Goal: Information Seeking & Learning: Learn about a topic

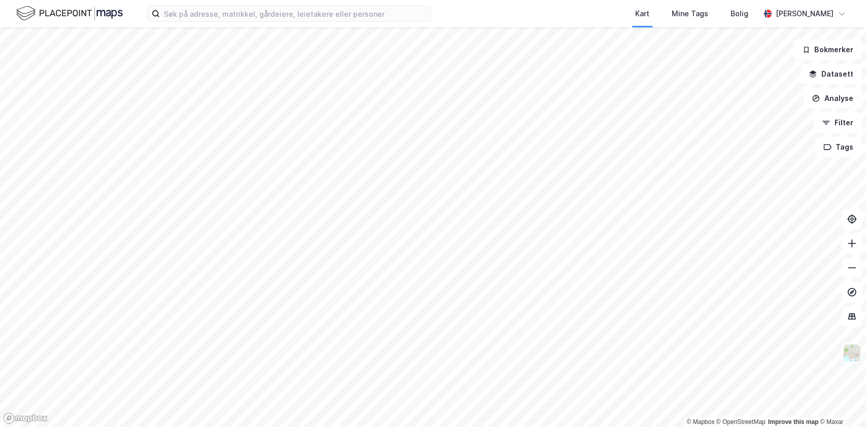
click at [253, 23] on div "Kart Mine Tags Bolig Anton Ringøen" at bounding box center [433, 13] width 866 height 27
click at [249, 16] on input at bounding box center [295, 13] width 271 height 15
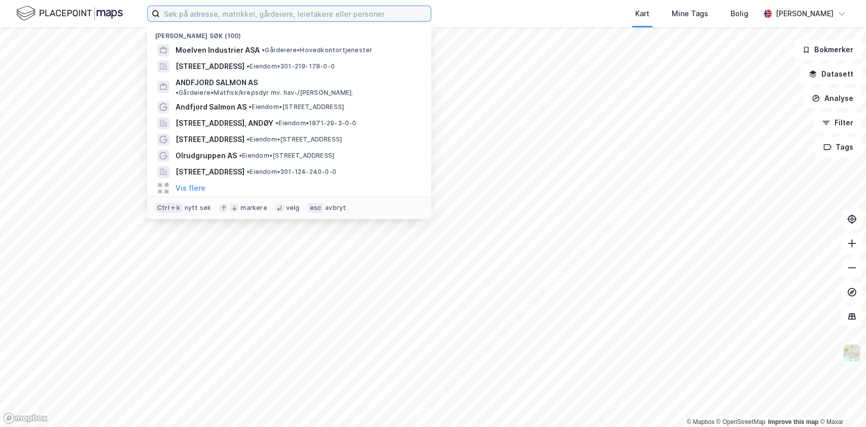
paste input "KROKSTADSKOGEN I AS"
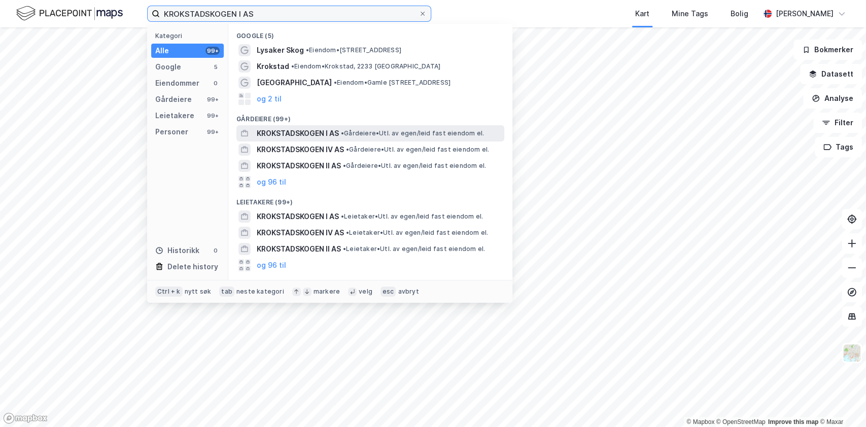
type input "KROKSTADSKOGEN I AS"
click at [325, 133] on span "KROKSTADSKOGEN I AS" at bounding box center [298, 133] width 82 height 12
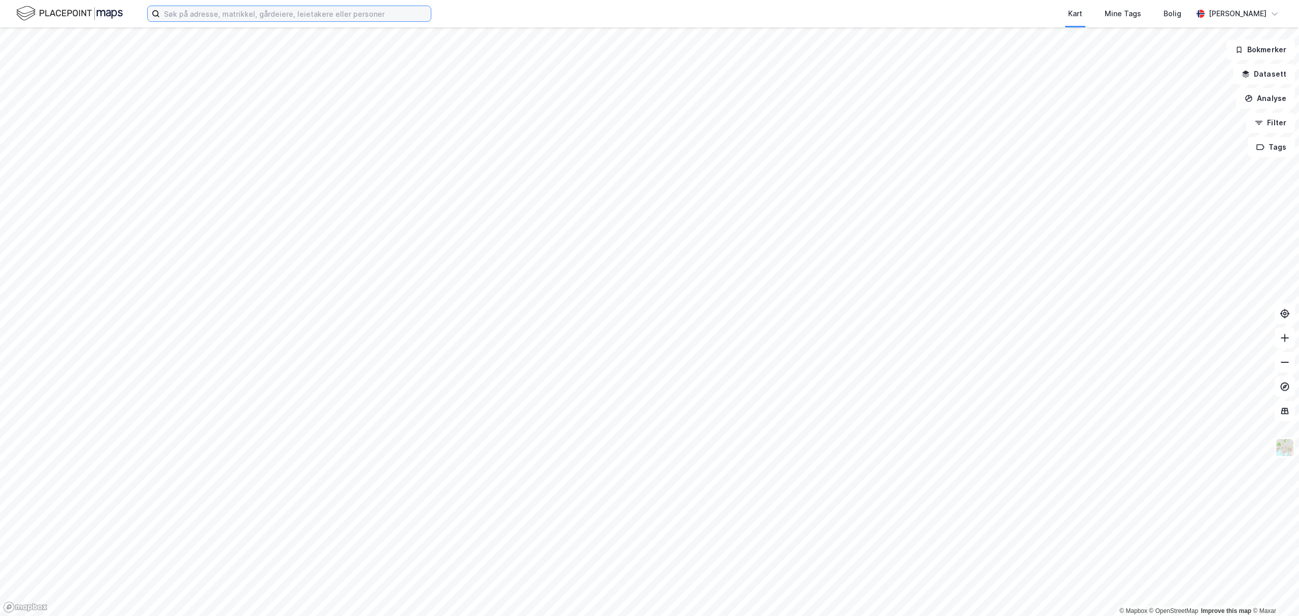
click at [307, 19] on input at bounding box center [295, 13] width 271 height 15
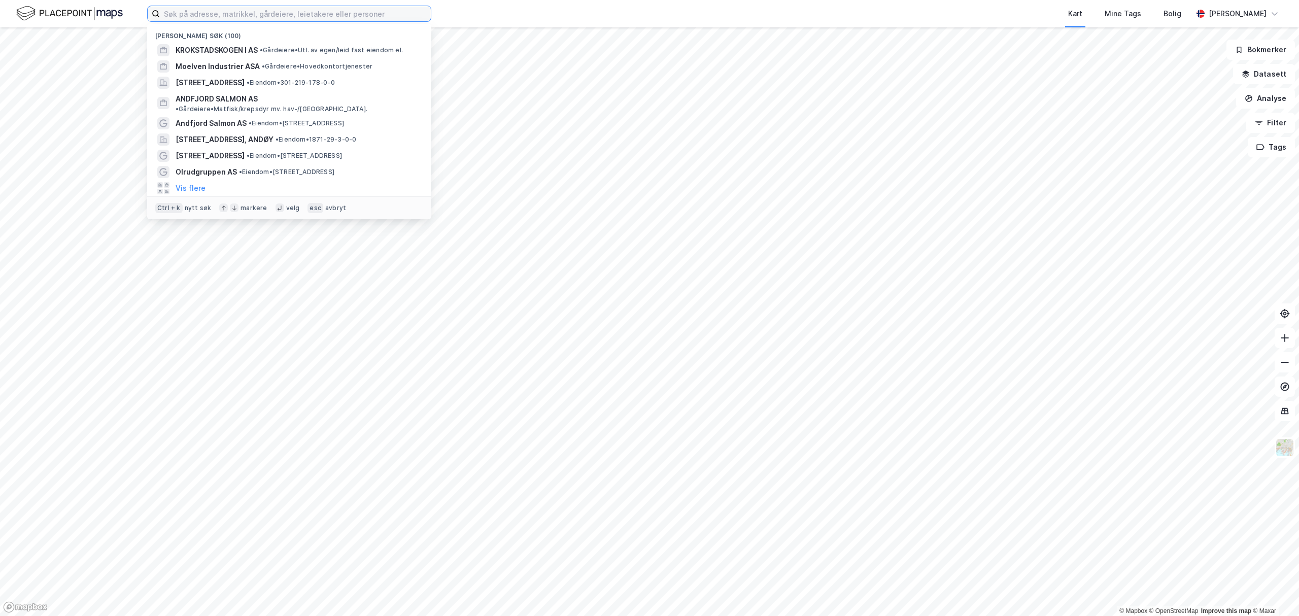
paste input "NYDALSMARKA I AS"
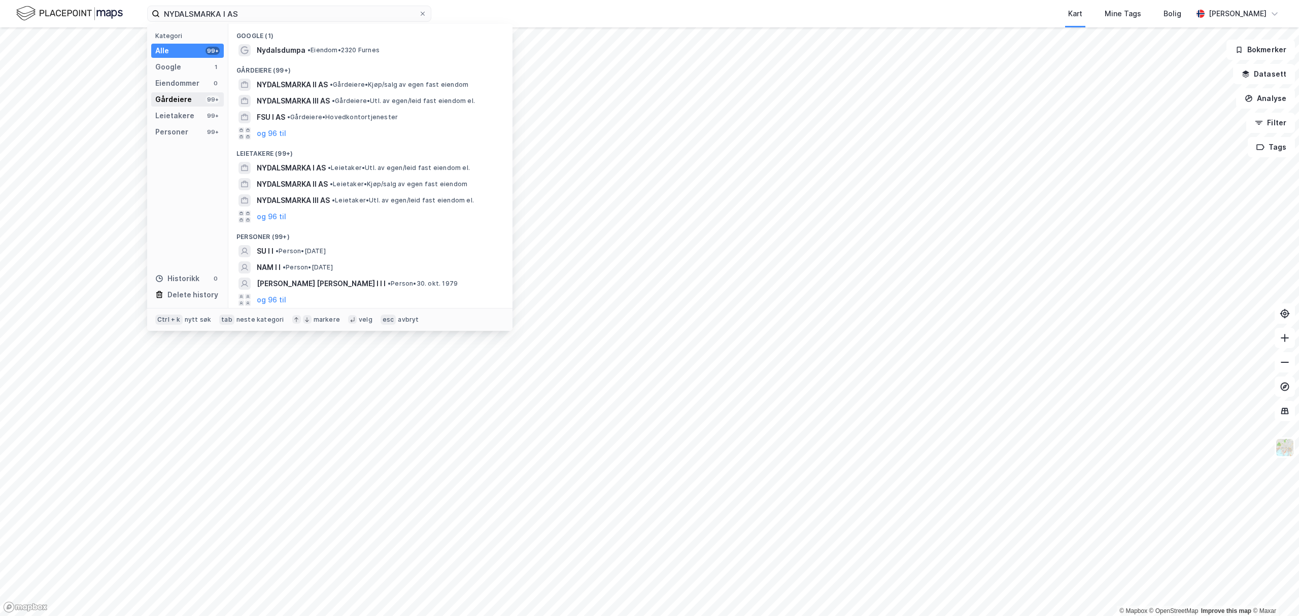
click at [188, 99] on div "Gårdeiere" at bounding box center [173, 99] width 37 height 12
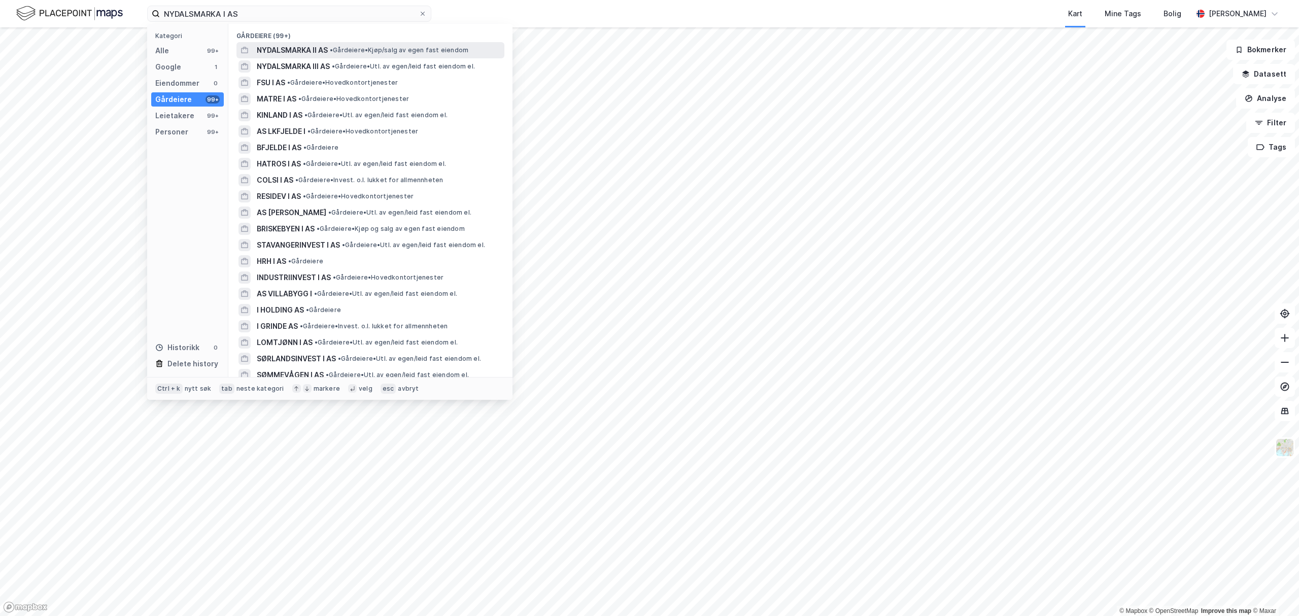
click at [289, 46] on span "NYDALSMARKA II AS" at bounding box center [292, 50] width 71 height 12
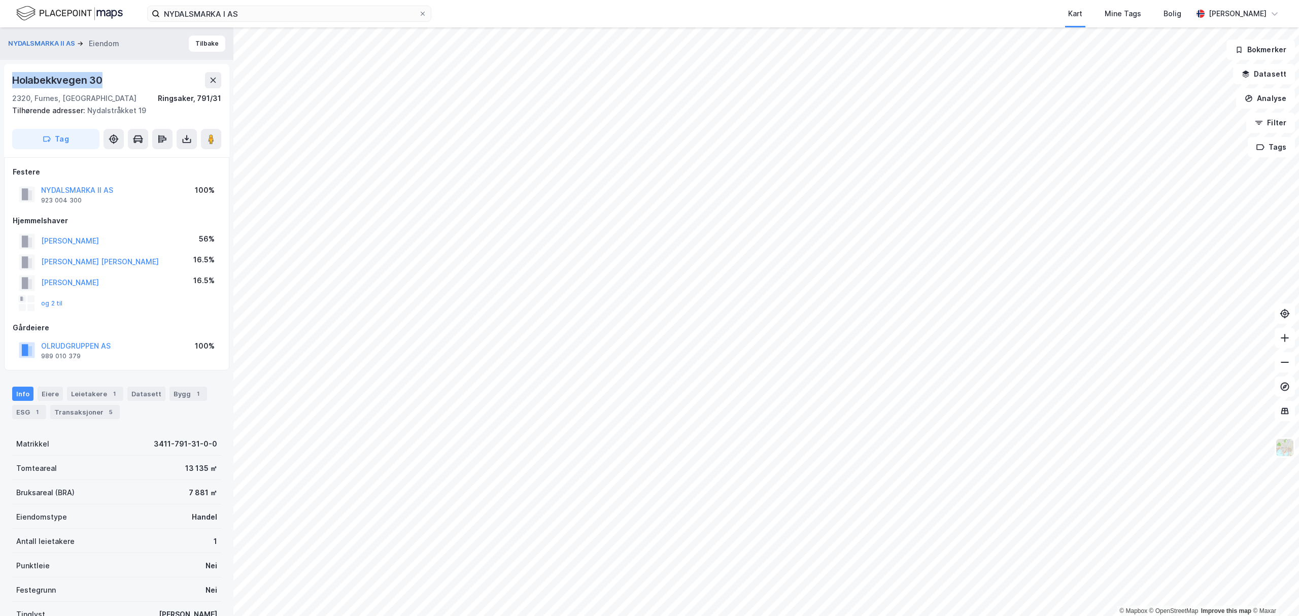
drag, startPoint x: 12, startPoint y: 76, endPoint x: 112, endPoint y: 82, distance: 99.6
click at [112, 82] on div "Holabekkvegen 30" at bounding box center [116, 80] width 209 height 16
copy div "Holabekkvegen 30"
click at [339, 10] on input "NYDALSMARKA I AS" at bounding box center [289, 13] width 259 height 15
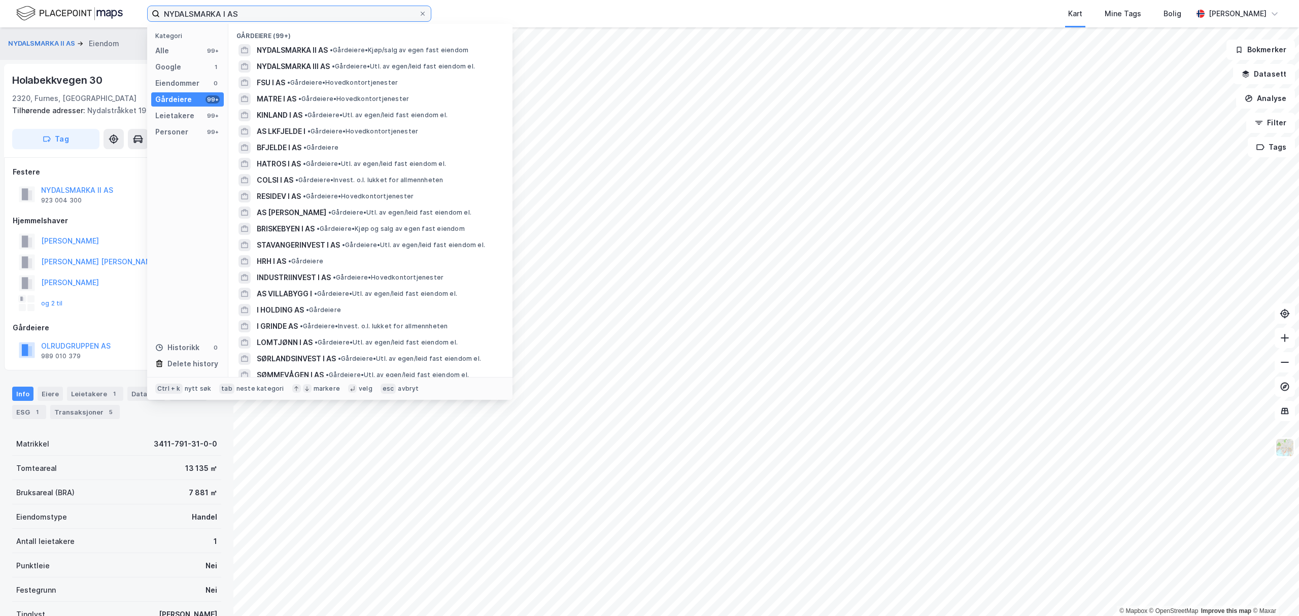
paste input "ydalsmarka I"
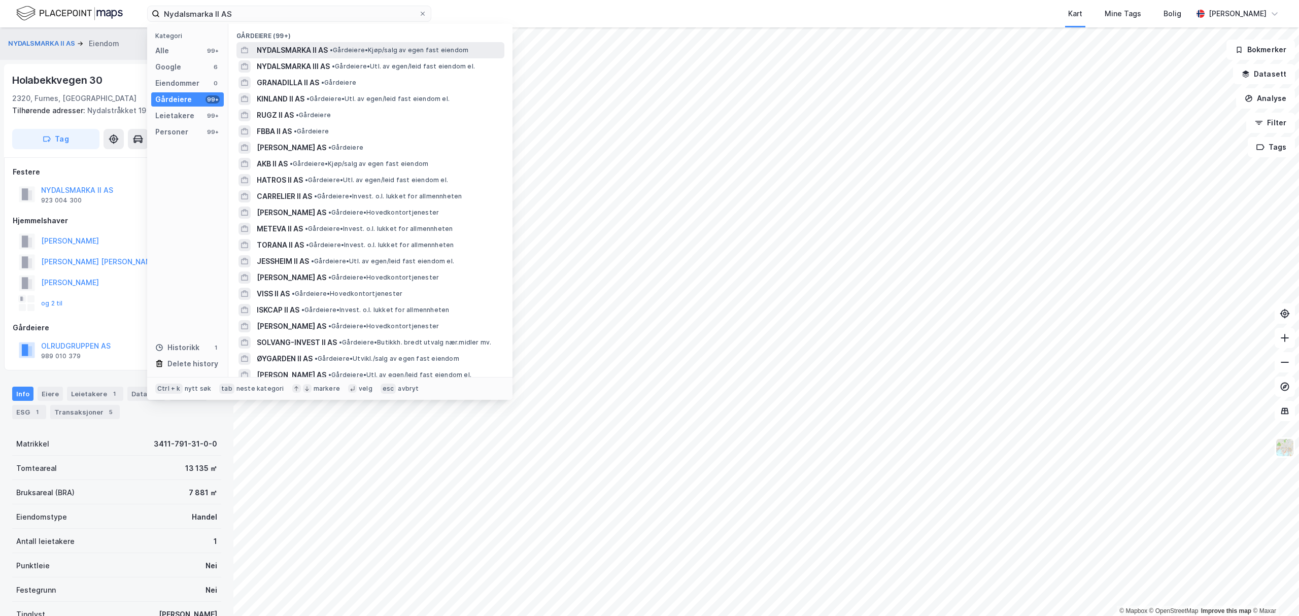
click at [321, 51] on span "NYDALSMARKA II AS" at bounding box center [292, 50] width 71 height 12
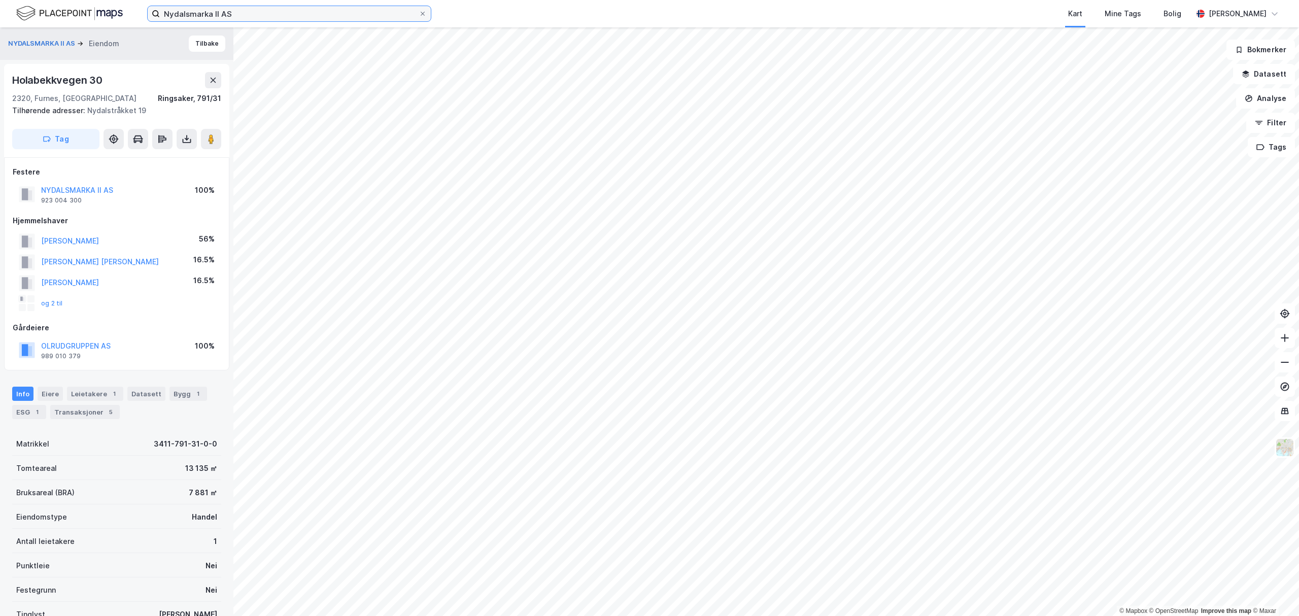
click at [301, 9] on input "Nydalsmarka II AS" at bounding box center [289, 13] width 259 height 15
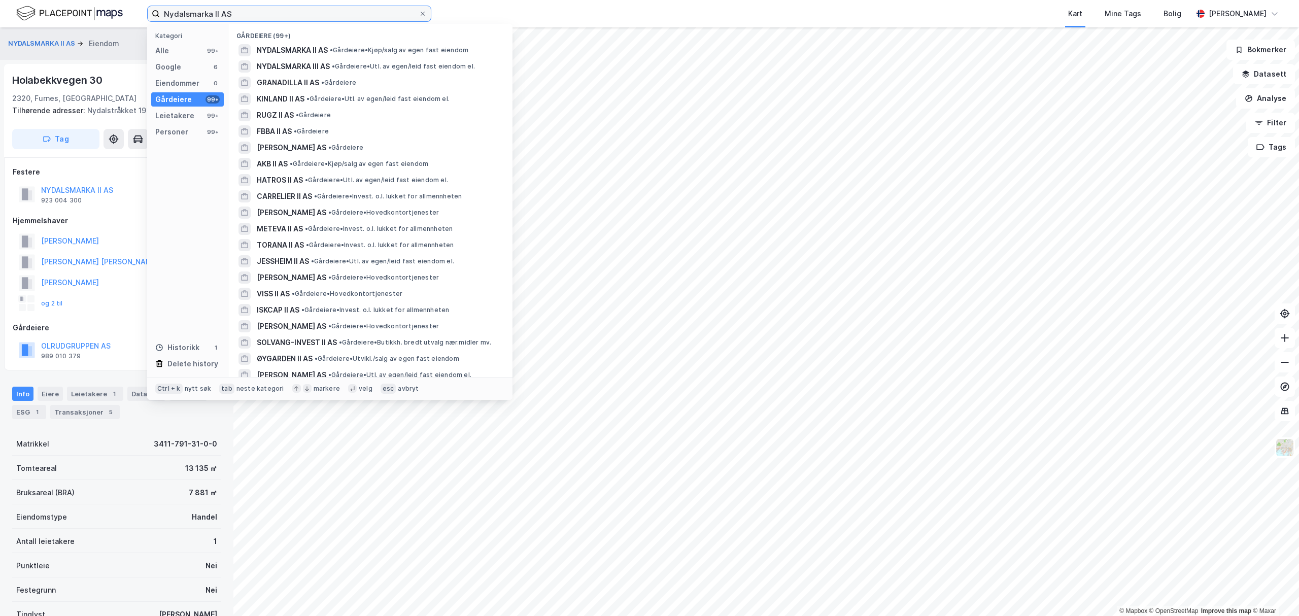
click at [214, 10] on input "Nydalsmarka II AS" at bounding box center [289, 13] width 259 height 15
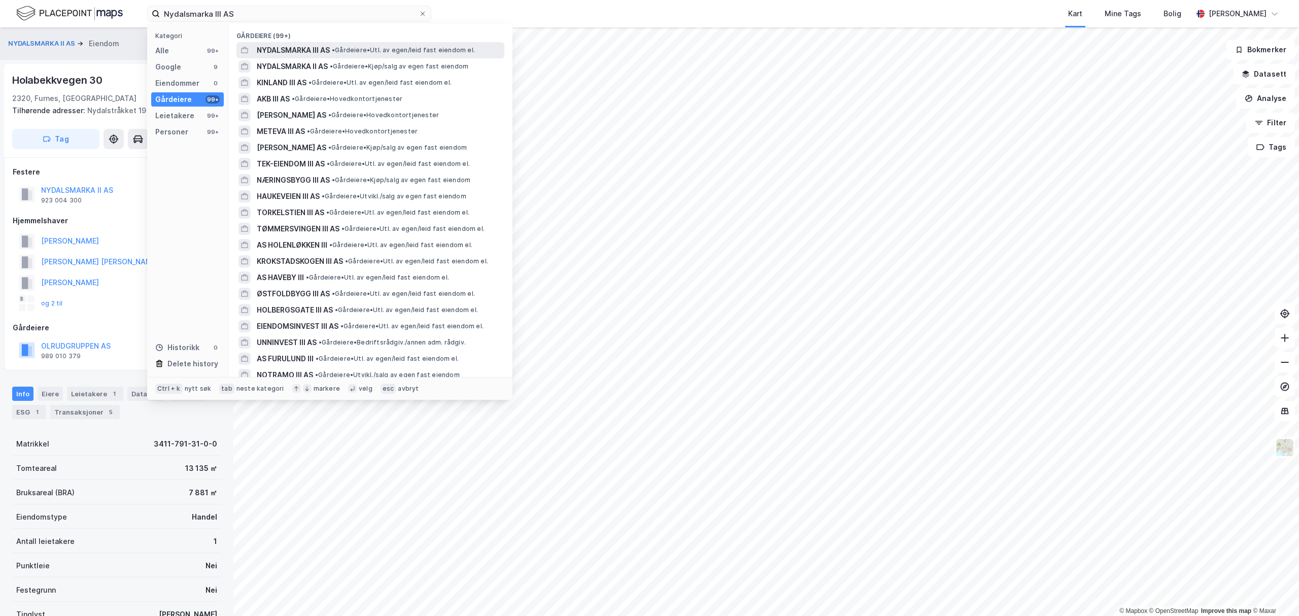
click at [340, 51] on span "• Gårdeiere • Utl. av egen/leid fast eiendom el." at bounding box center [403, 50] width 143 height 8
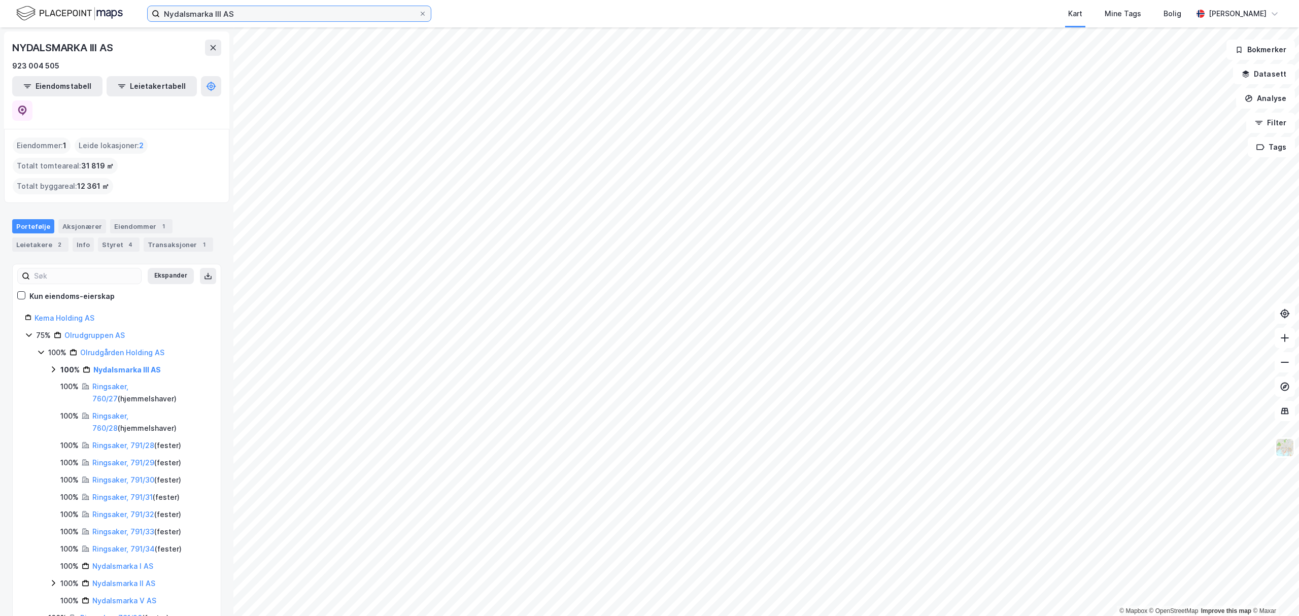
click at [250, 8] on input "Nydalsmarka III AS" at bounding box center [289, 13] width 259 height 15
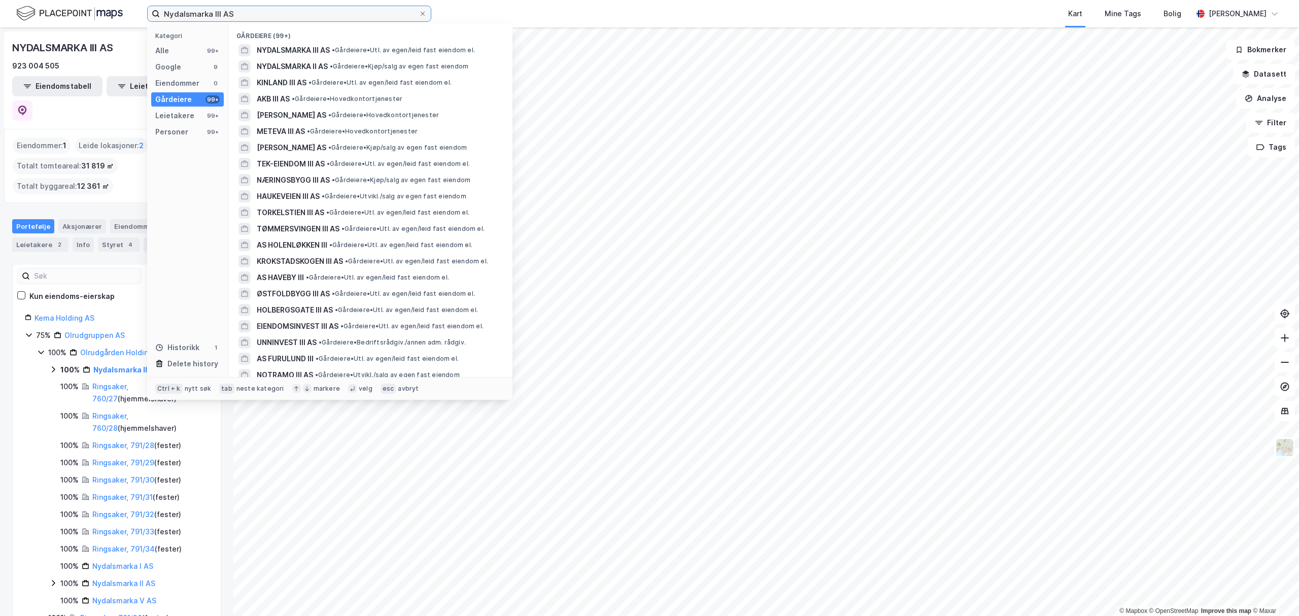
click at [218, 9] on input "Nydalsmarka III AS" at bounding box center [289, 13] width 259 height 15
click at [224, 10] on input "Nydalsmarka III AS" at bounding box center [289, 13] width 259 height 15
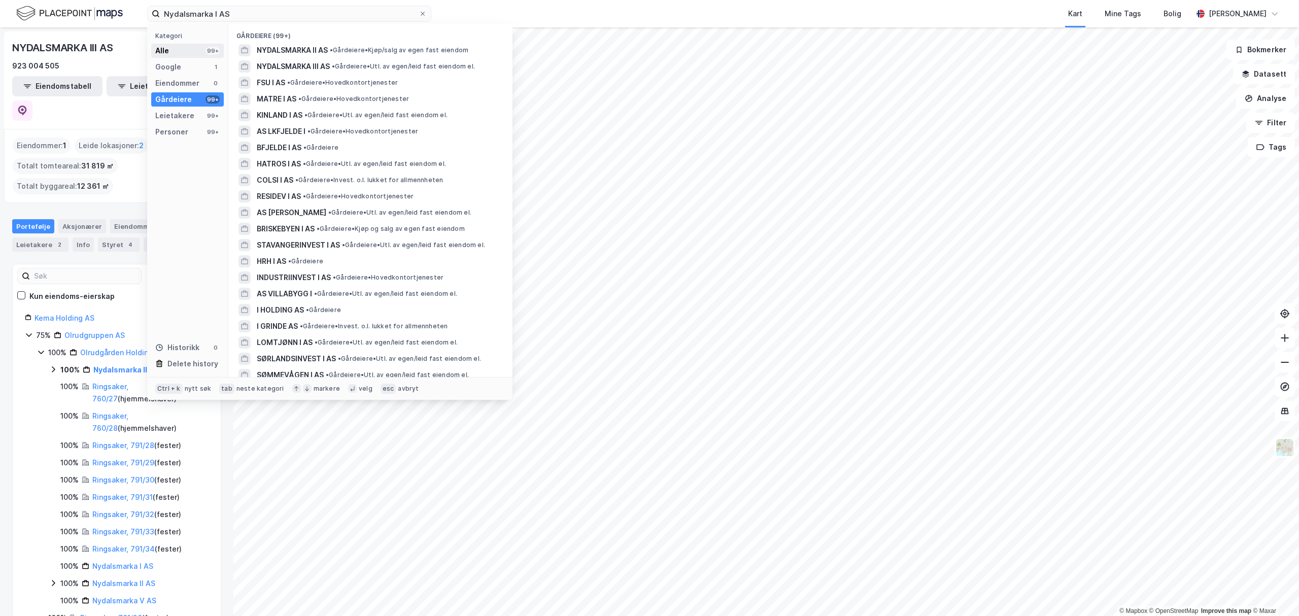
click at [177, 45] on div "Alle 99+" at bounding box center [187, 51] width 73 height 14
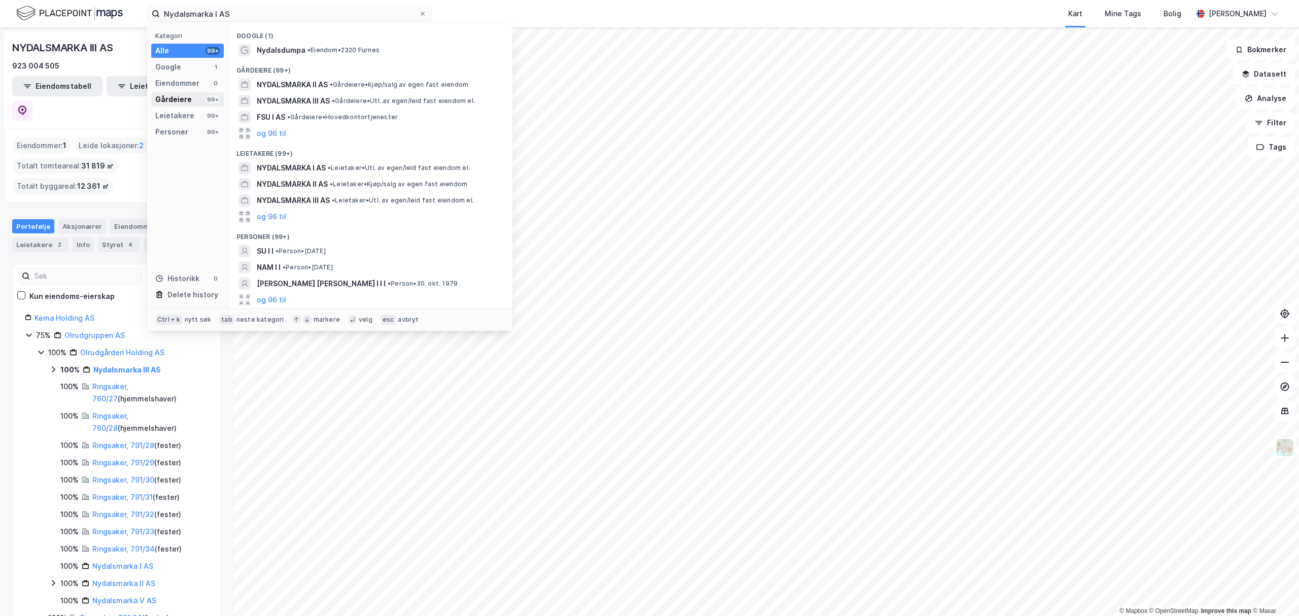
click at [184, 94] on div "Gårdeiere" at bounding box center [173, 99] width 37 height 12
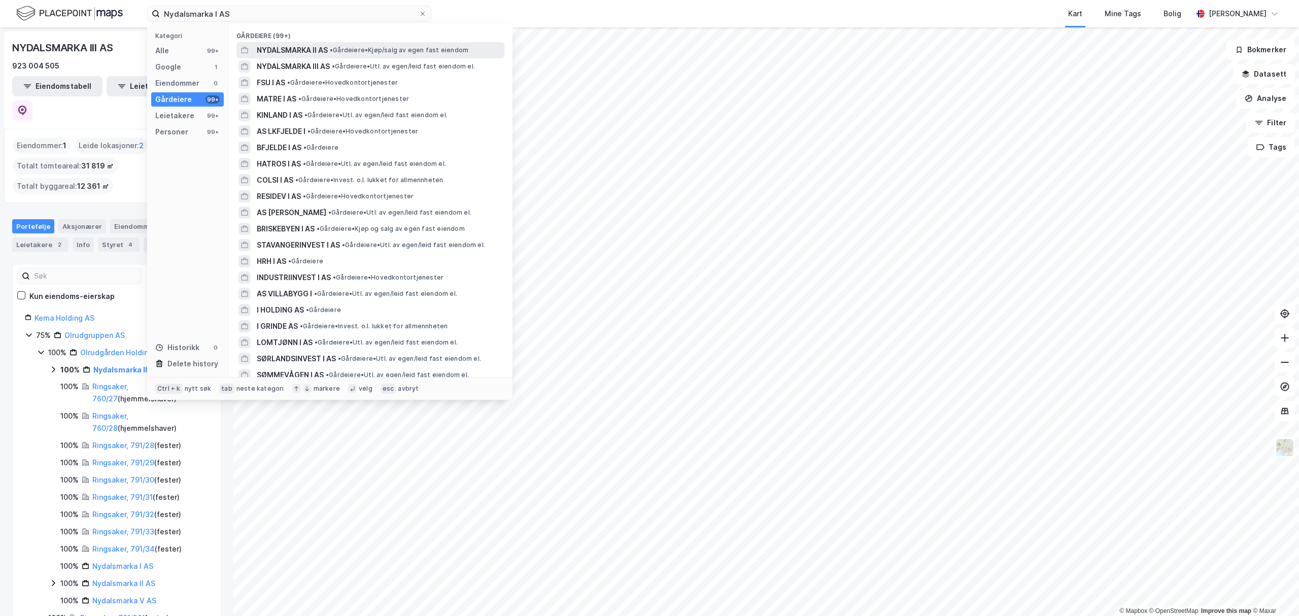
click at [308, 49] on span "NYDALSMARKA II AS" at bounding box center [292, 50] width 71 height 12
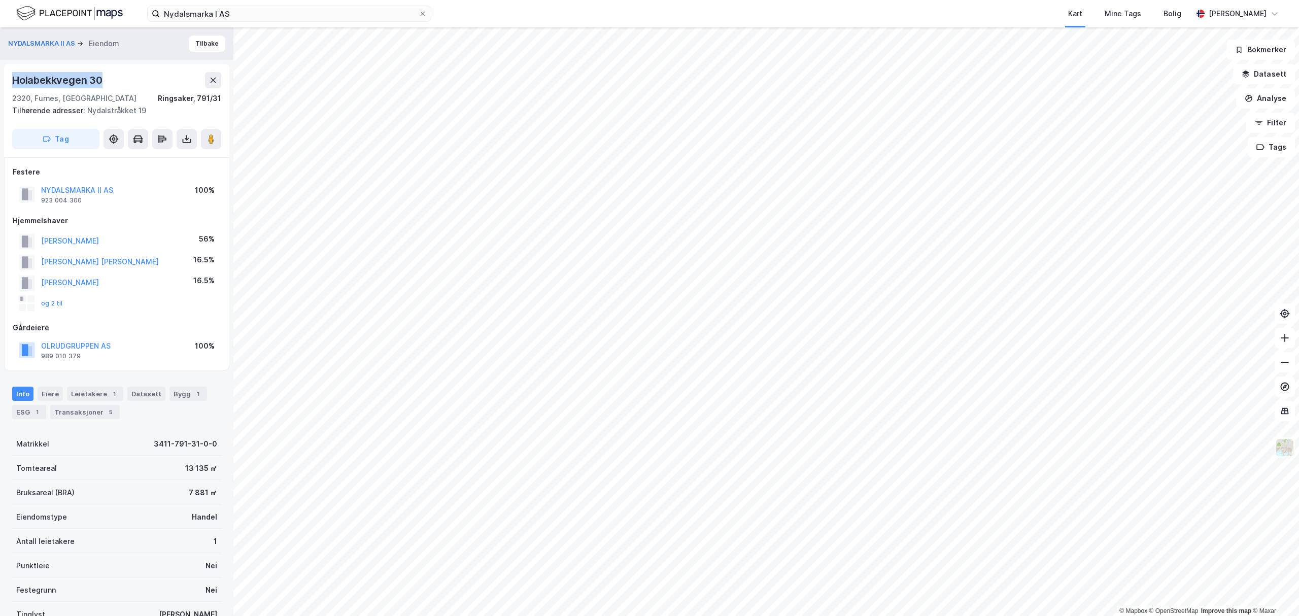
drag, startPoint x: 13, startPoint y: 78, endPoint x: 126, endPoint y: 75, distance: 113.2
click at [126, 75] on div "Holabekkvegen 30" at bounding box center [116, 80] width 209 height 16
copy div "Holabekkvegen 30"
click at [274, 16] on input "Nydalsmarka I AS" at bounding box center [289, 13] width 259 height 15
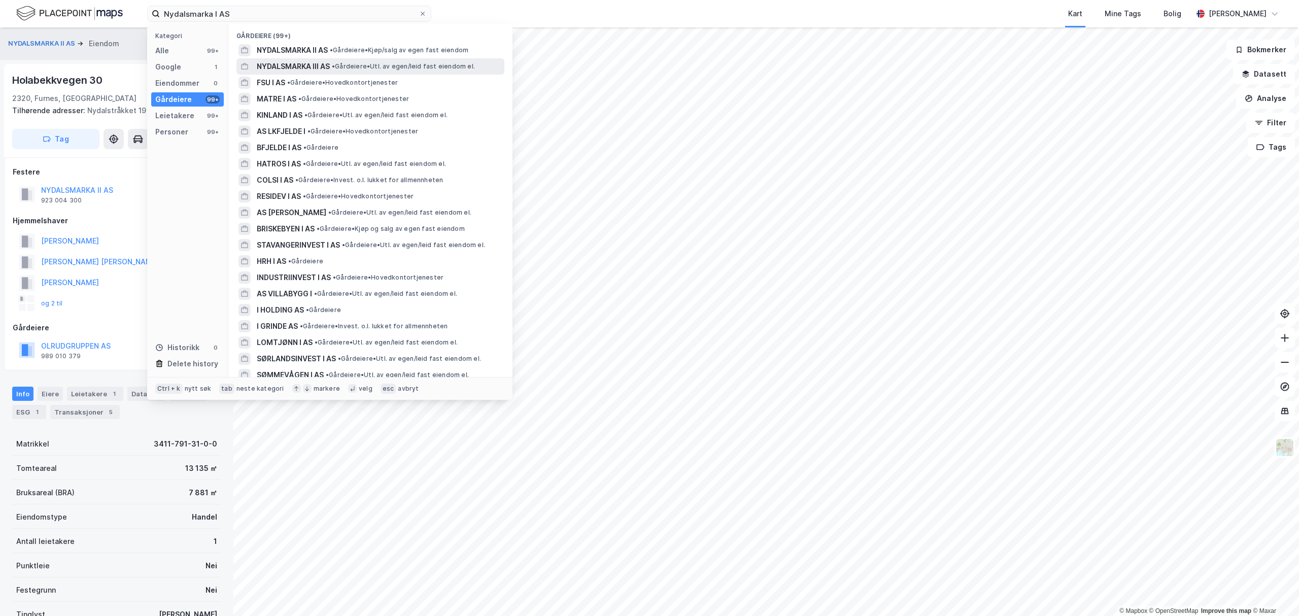
click at [276, 63] on span "NYDALSMARKA III AS" at bounding box center [293, 66] width 73 height 12
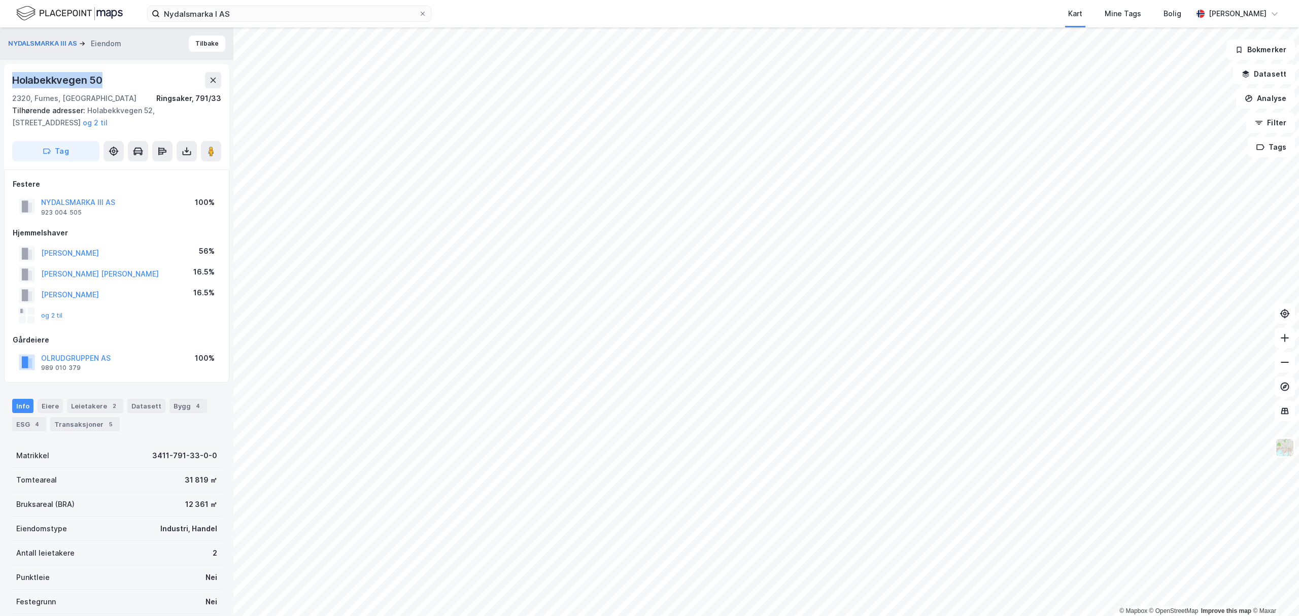
drag, startPoint x: 14, startPoint y: 76, endPoint x: 115, endPoint y: 76, distance: 100.4
click at [115, 76] on div "Holabekkvegen 50" at bounding box center [116, 80] width 209 height 16
copy div "Holabekkvegen 50"
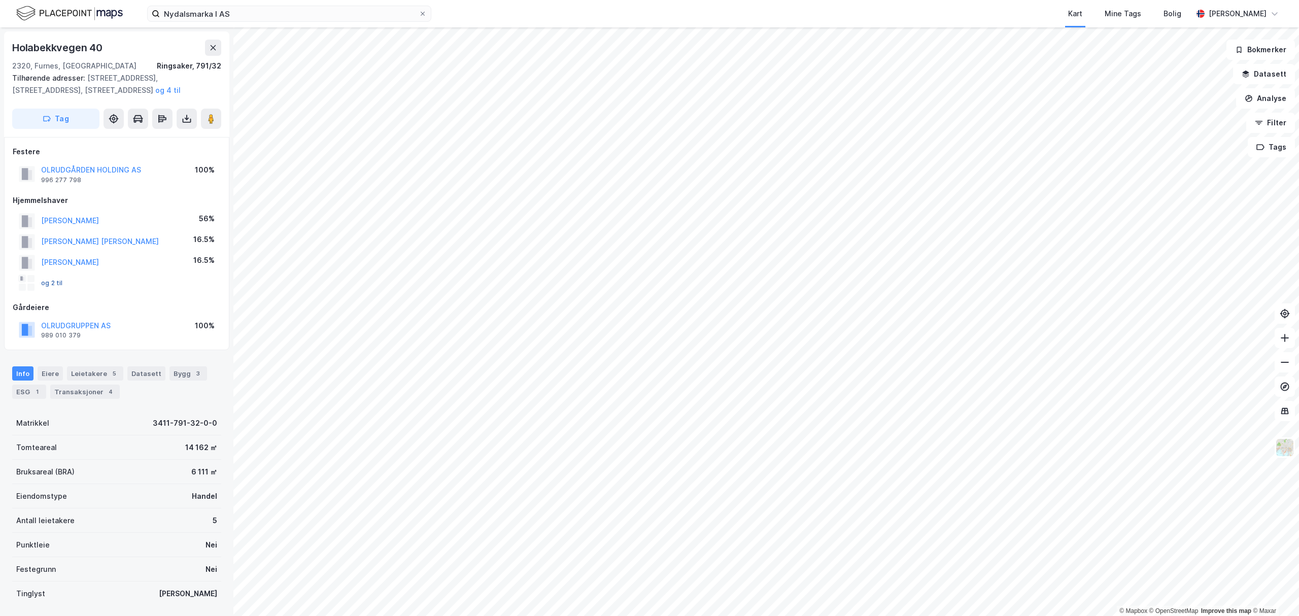
click at [0, 0] on button "og 2 til" at bounding box center [0, 0] width 0 height 0
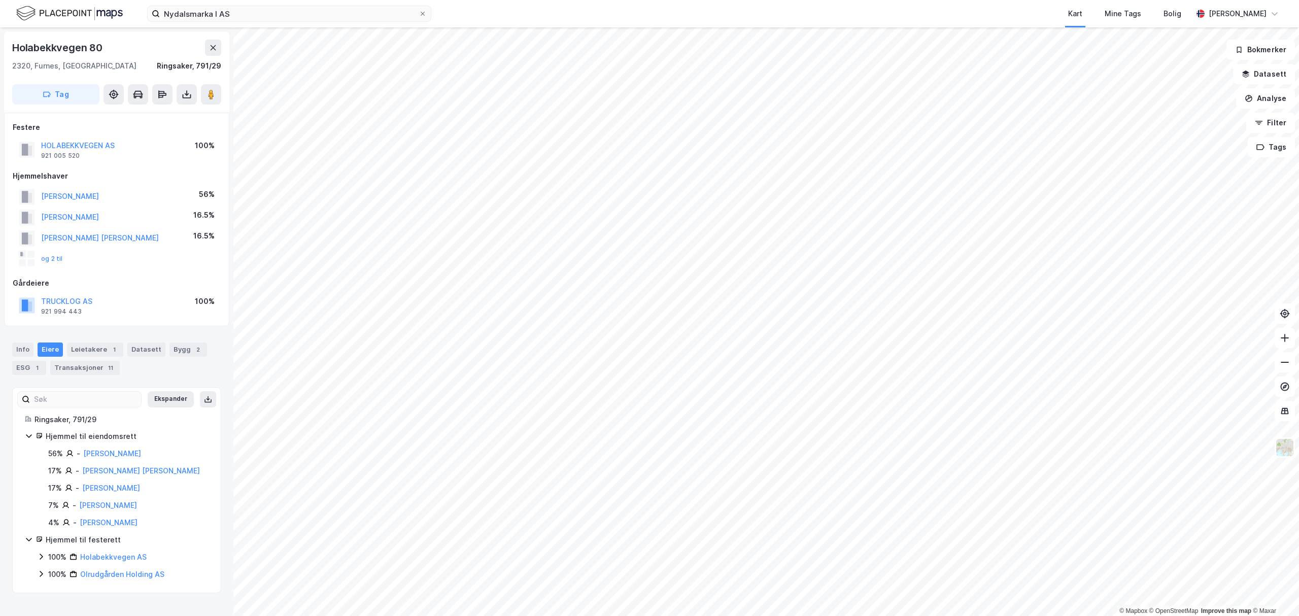
click at [250, 4] on div "Nydalsmarka I AS Kart Mine Tags [PERSON_NAME] [PERSON_NAME]" at bounding box center [649, 13] width 1299 height 27
click at [243, 14] on input "Nydalsmarka I AS" at bounding box center [289, 13] width 259 height 15
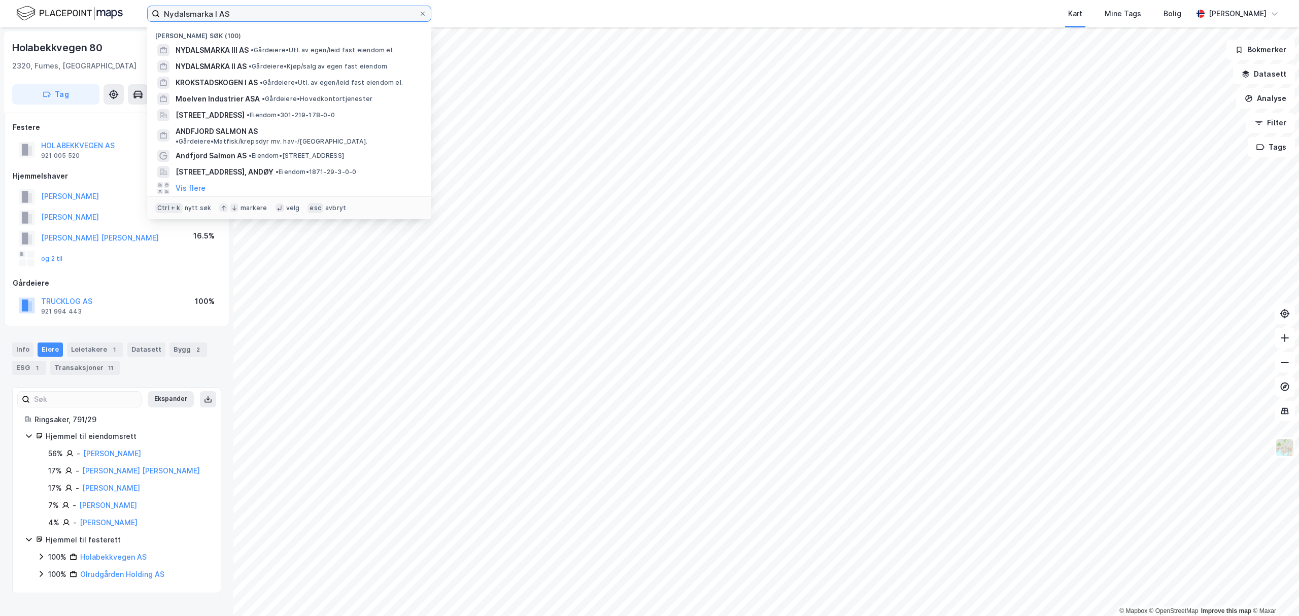
paste input "YDALSMARKA V"
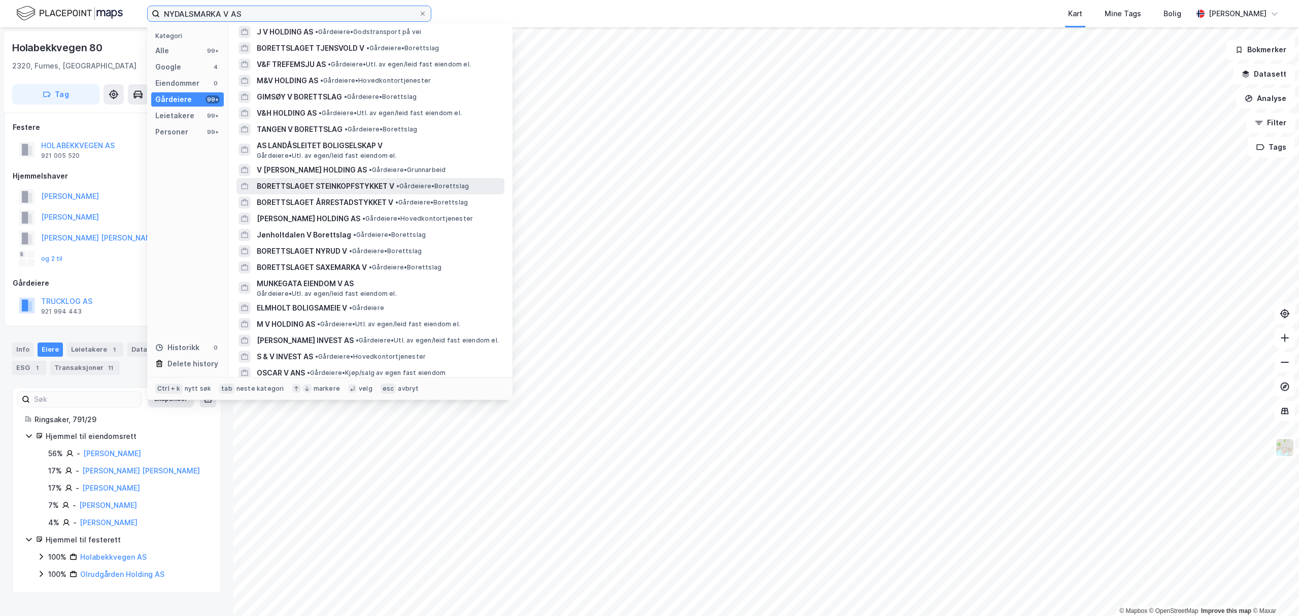
scroll to position [473, 0]
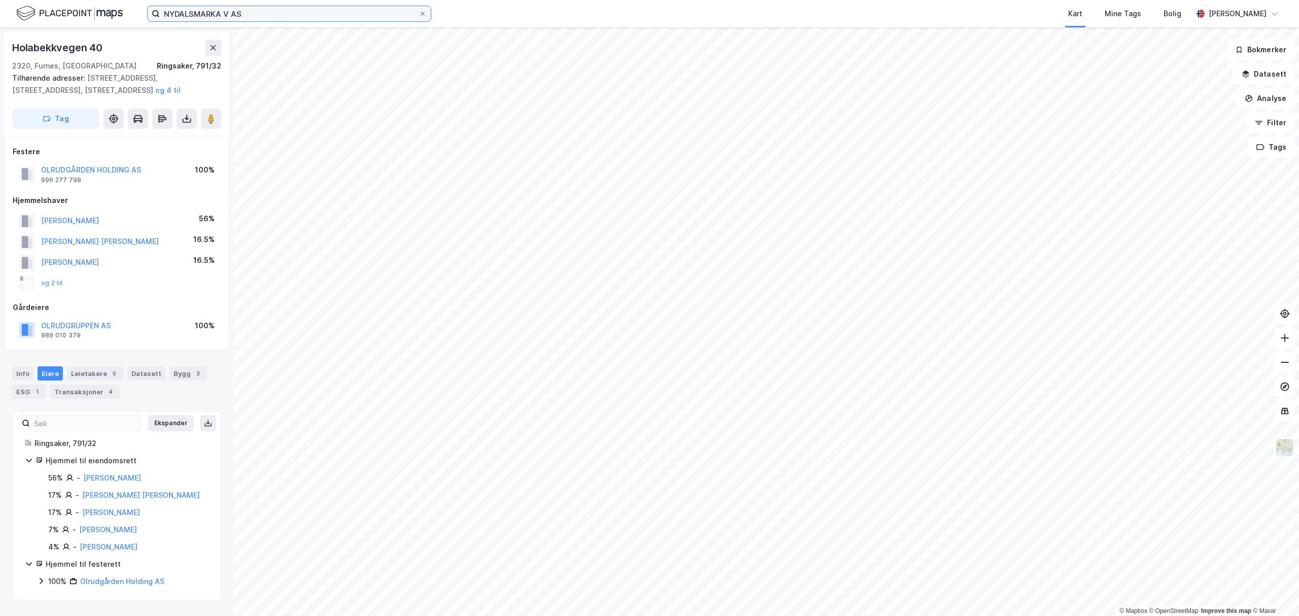
click at [262, 14] on input "NYDALSMARKA V AS" at bounding box center [289, 13] width 259 height 15
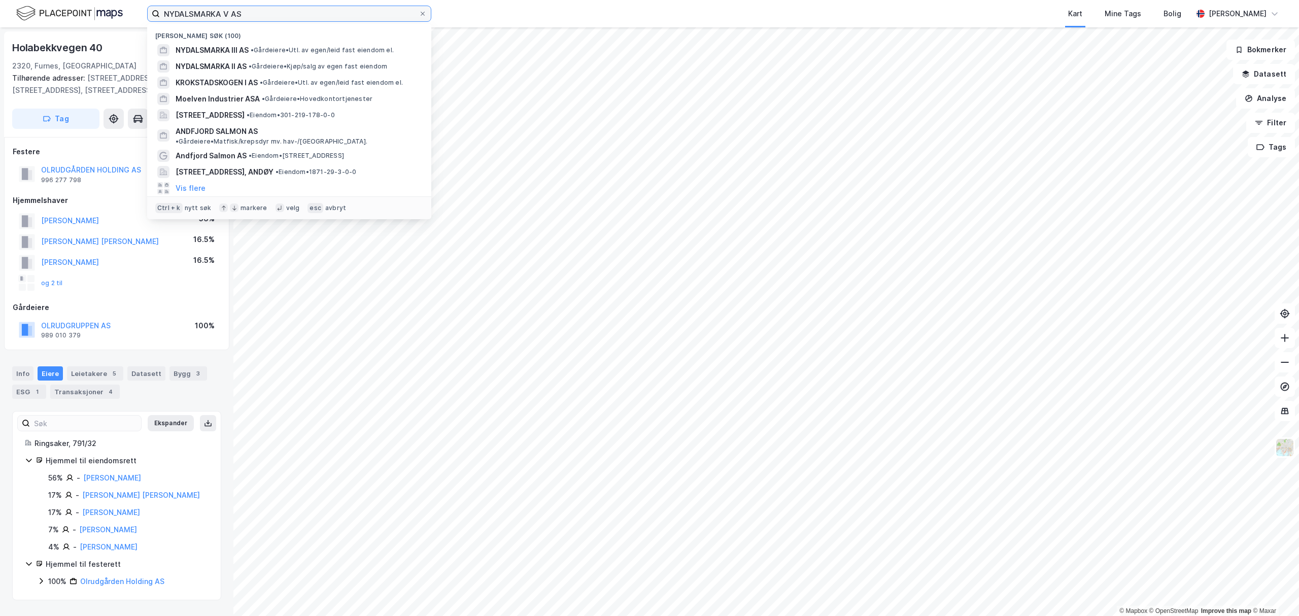
paste input "Krokstadskogen I"
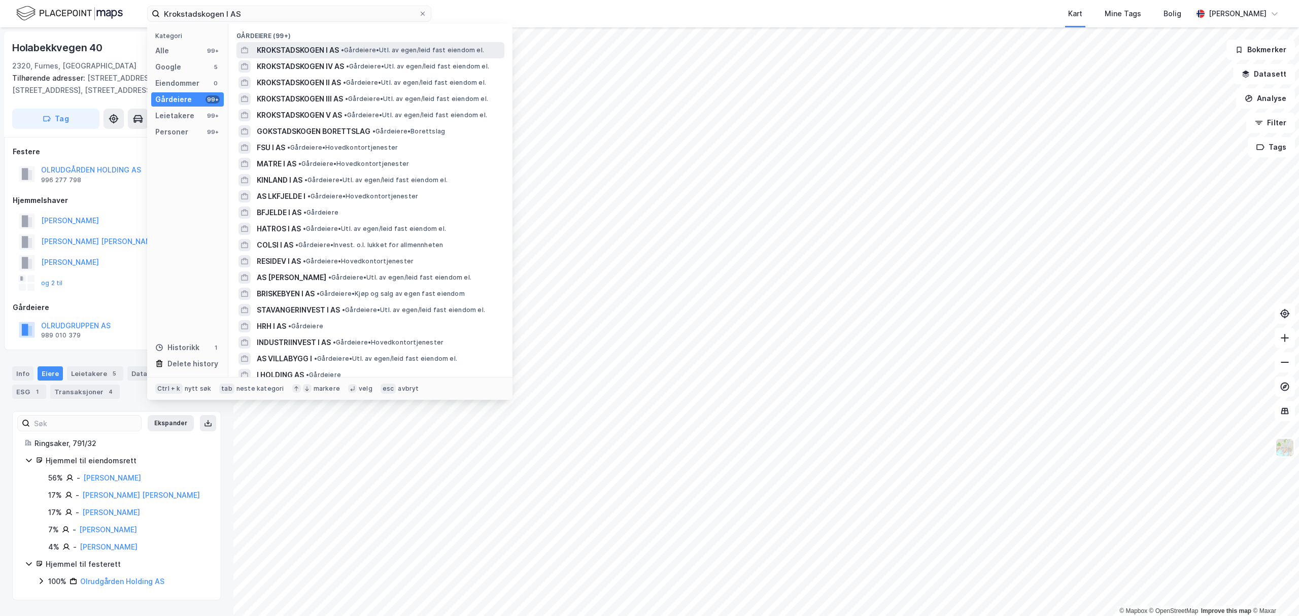
click at [293, 53] on span "KROKSTADSKOGEN I AS" at bounding box center [298, 50] width 82 height 12
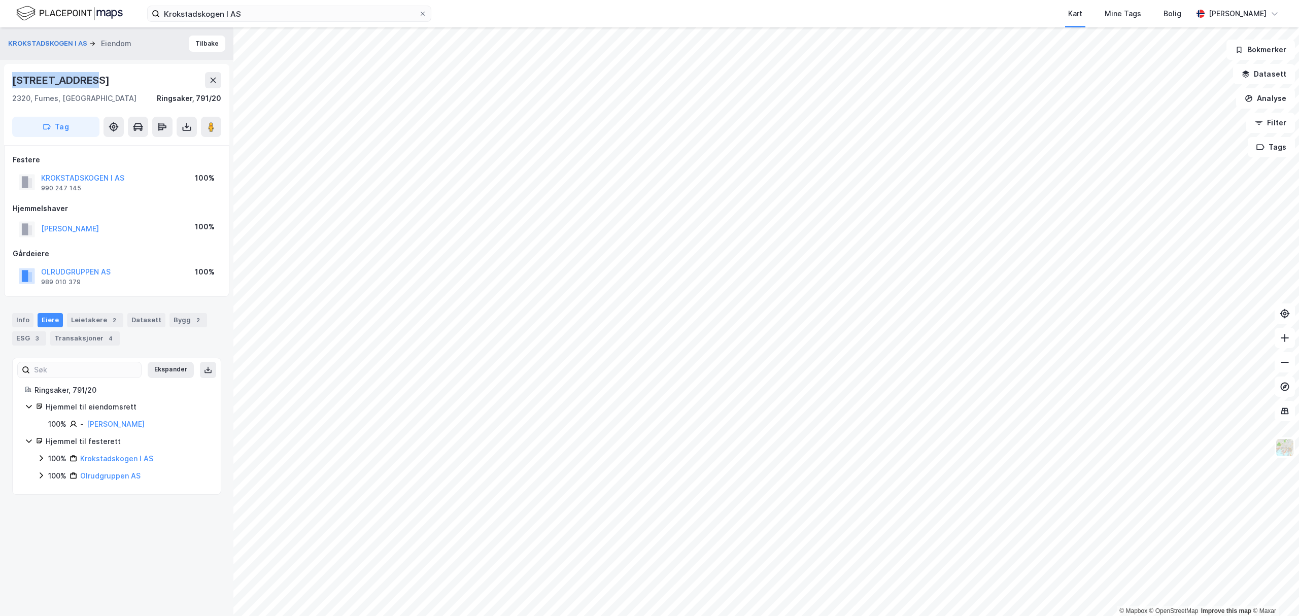
drag, startPoint x: 10, startPoint y: 78, endPoint x: 99, endPoint y: 80, distance: 89.3
click at [99, 80] on div "[STREET_ADDRESS], [GEOGRAPHIC_DATA], Innlandet [GEOGRAPHIC_DATA], 791/20 Tag" at bounding box center [116, 104] width 225 height 81
copy div "[STREET_ADDRESS]"
click at [262, 11] on input "Krokstadskogen I AS" at bounding box center [289, 13] width 259 height 15
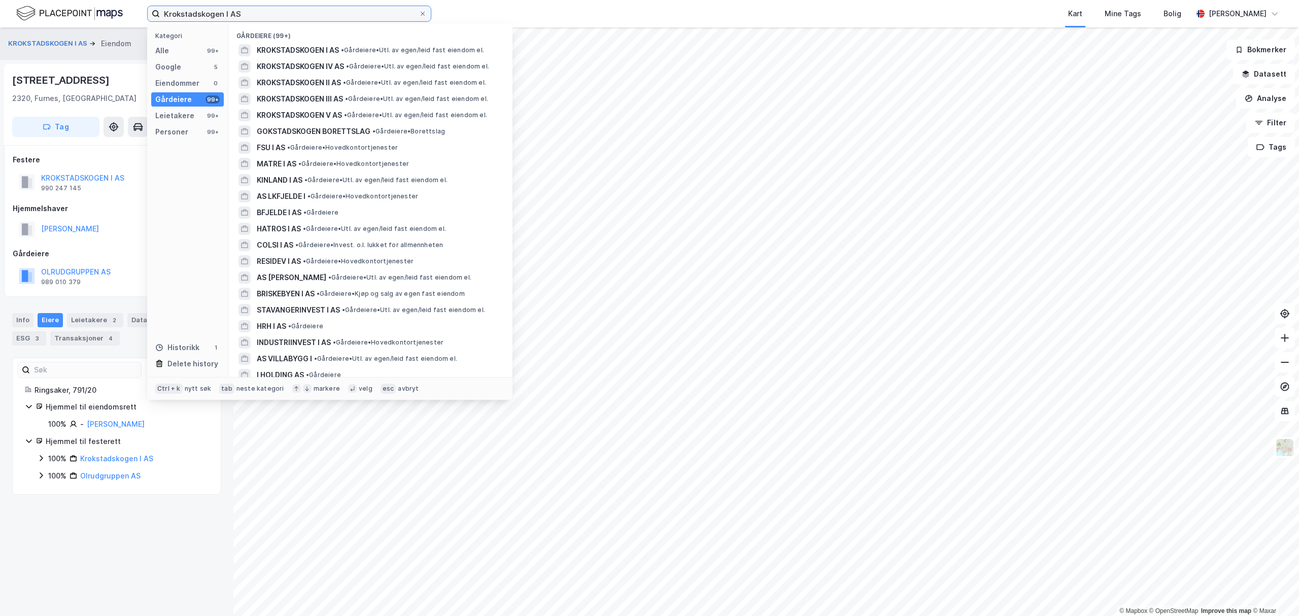
paste input "II"
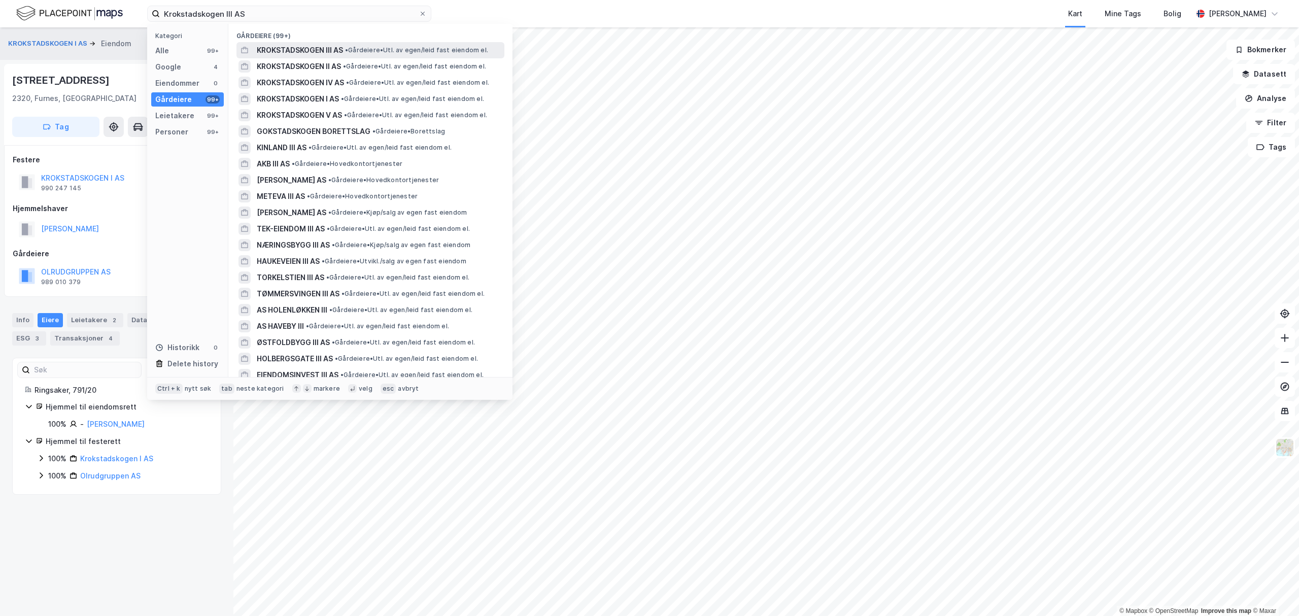
click at [307, 49] on span "KROKSTADSKOGEN III AS" at bounding box center [300, 50] width 86 height 12
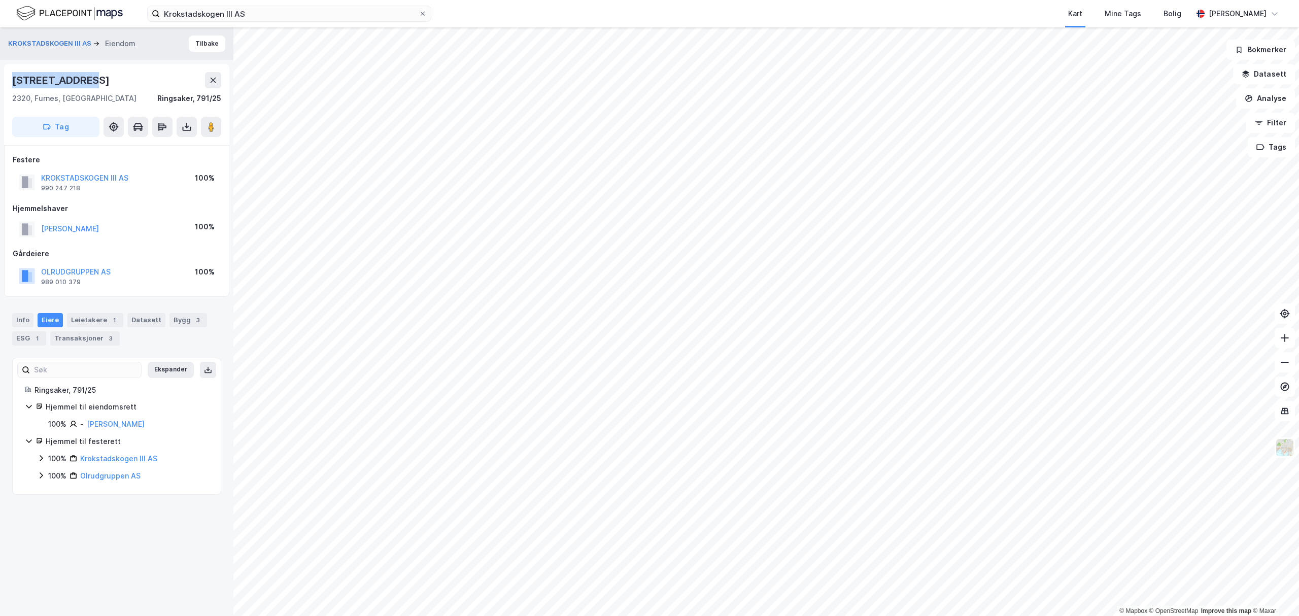
drag, startPoint x: 7, startPoint y: 75, endPoint x: 96, endPoint y: 86, distance: 90.0
click at [96, 86] on div "[STREET_ADDRESS], [GEOGRAPHIC_DATA], Innlandet [GEOGRAPHIC_DATA], 791/25 Tag" at bounding box center [116, 104] width 225 height 81
copy div "[STREET_ADDRESS]"
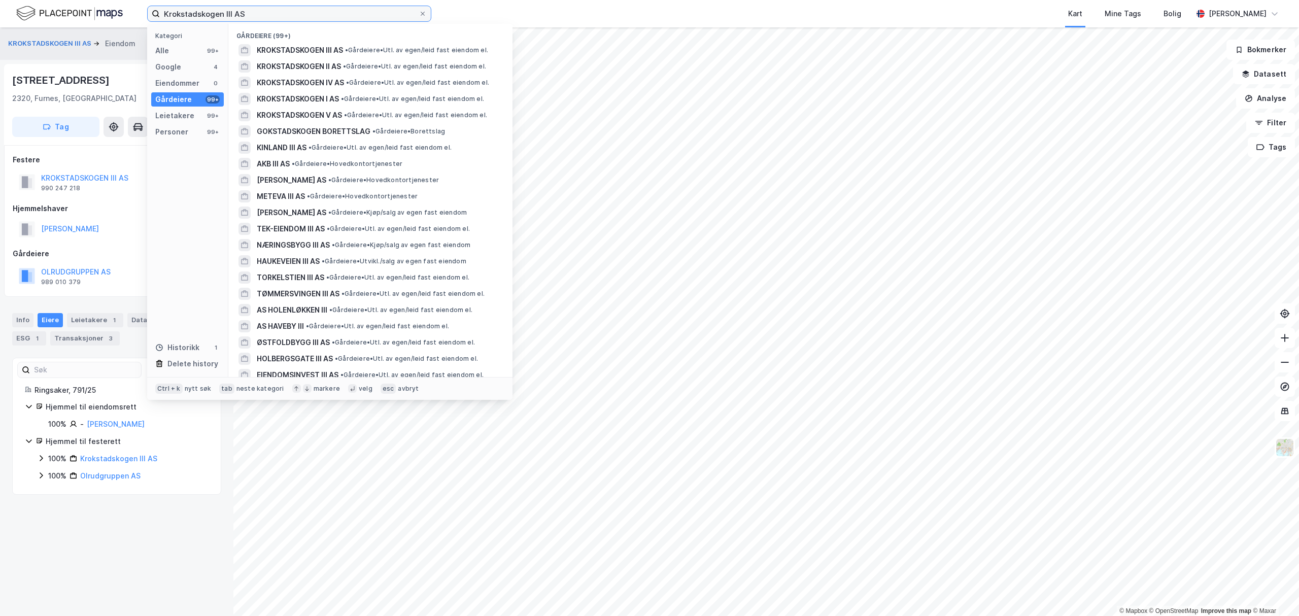
click at [222, 11] on input "Krokstadskogen III AS" at bounding box center [289, 13] width 259 height 15
paste input "V"
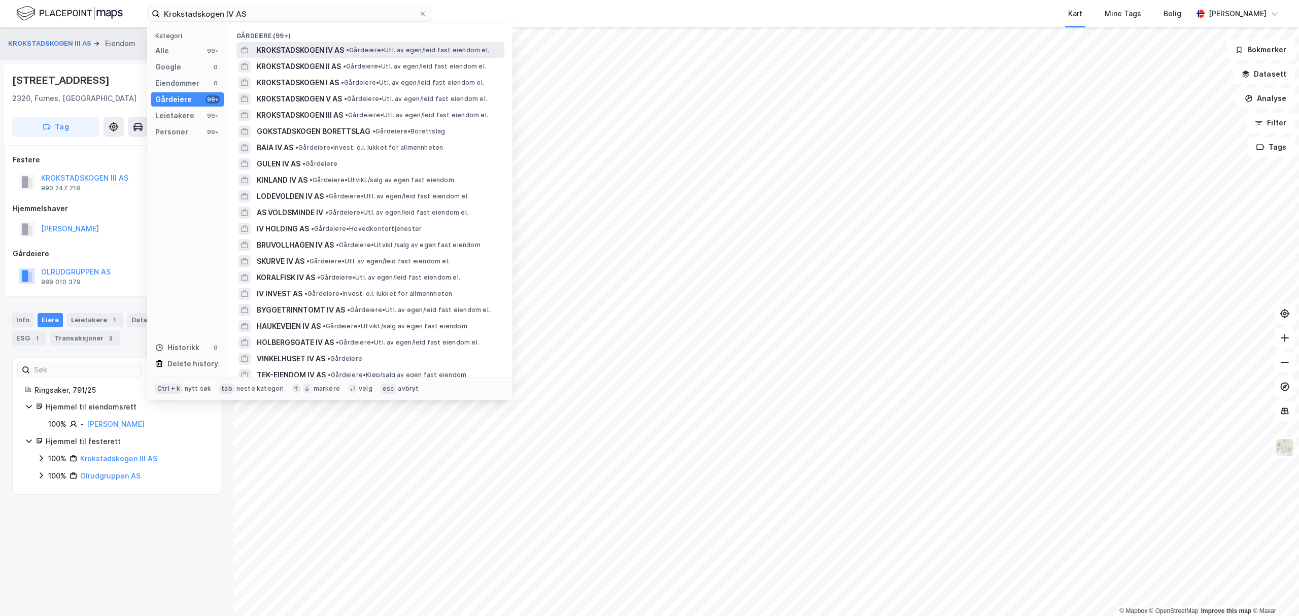
click at [289, 49] on span "KROKSTADSKOGEN IV AS" at bounding box center [300, 50] width 87 height 12
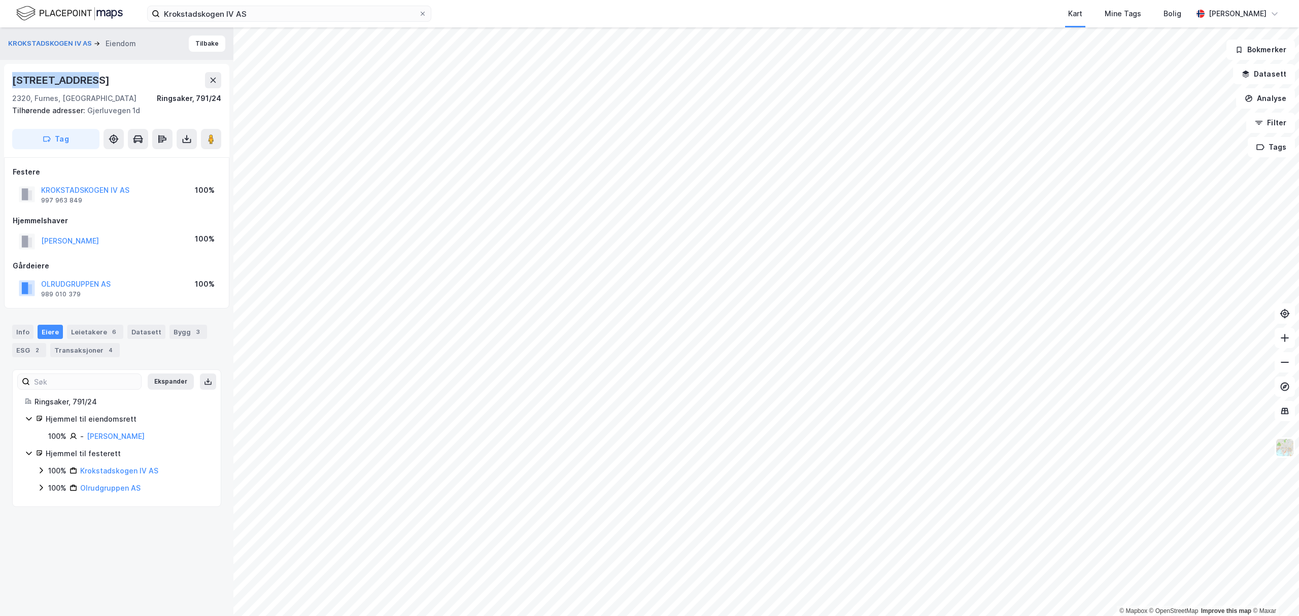
drag, startPoint x: 16, startPoint y: 78, endPoint x: 96, endPoint y: 80, distance: 80.2
click at [96, 80] on div "[STREET_ADDRESS], [GEOGRAPHIC_DATA], Innlandet [GEOGRAPHIC_DATA], 791/24 Tilhør…" at bounding box center [116, 110] width 225 height 93
click at [271, 9] on input "Krokstadskogen IV AS" at bounding box center [289, 13] width 259 height 15
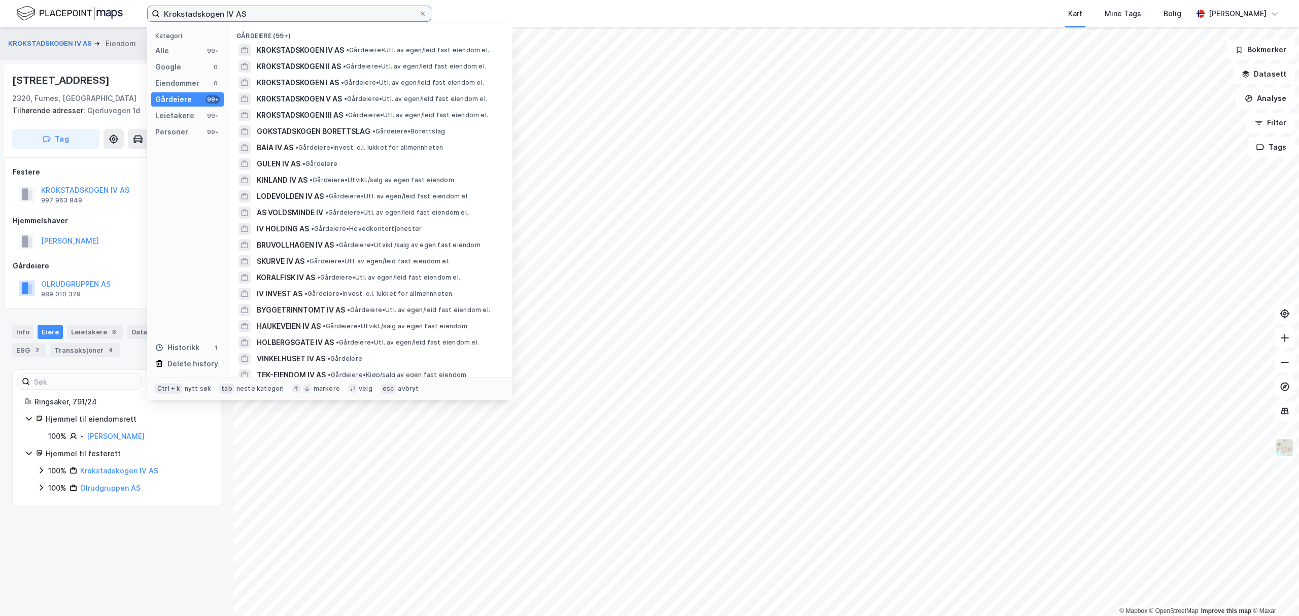
paste input "Arstuen"
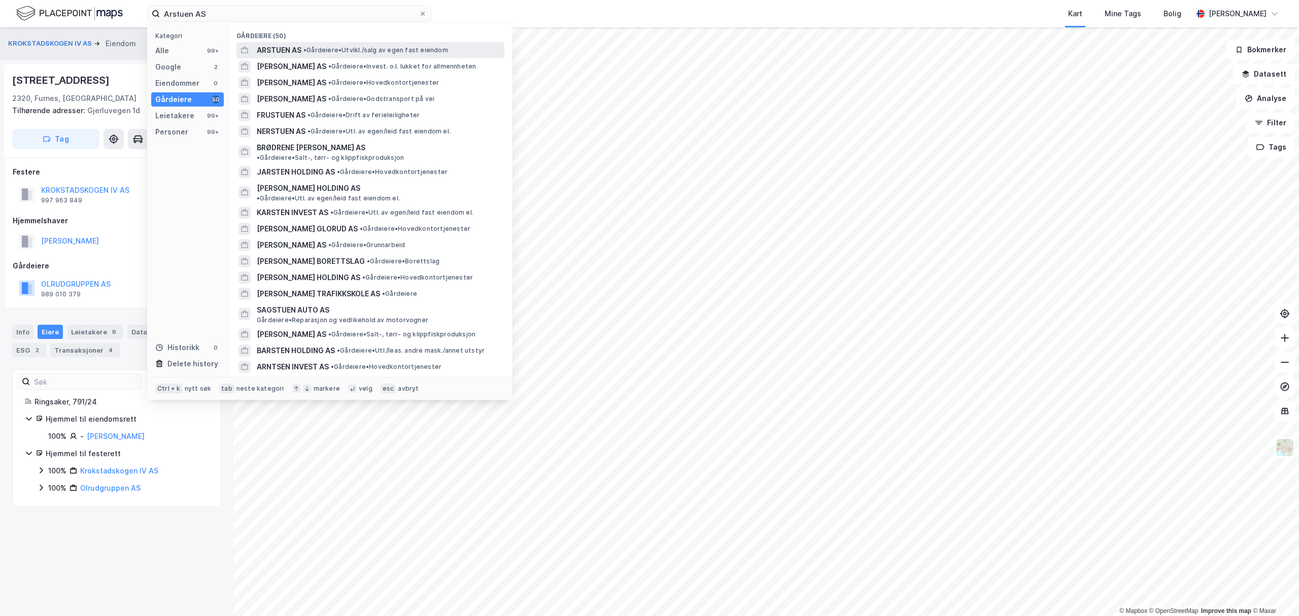
click at [304, 51] on span "•" at bounding box center [304, 50] width 3 height 8
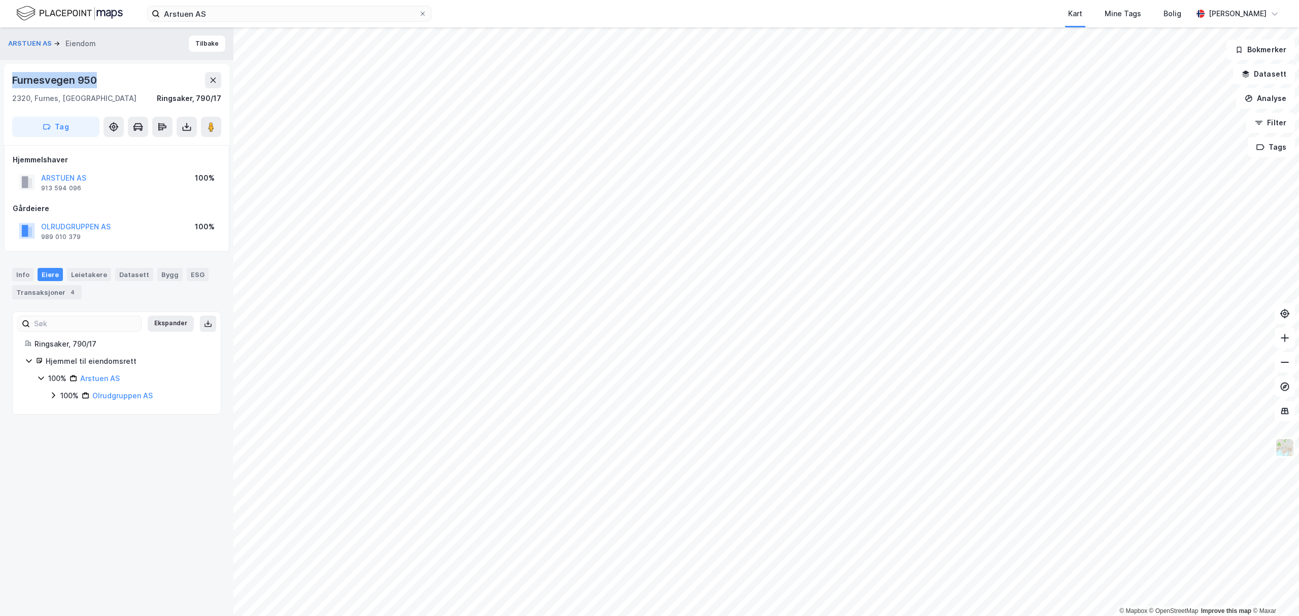
drag, startPoint x: 7, startPoint y: 75, endPoint x: 100, endPoint y: 74, distance: 92.8
click at [100, 74] on div "Furnesvegen 950 2320, [GEOGRAPHIC_DATA], Innlandet [GEOGRAPHIC_DATA], 790/17 Tag" at bounding box center [116, 104] width 225 height 81
copy div "Furnesvegen 950"
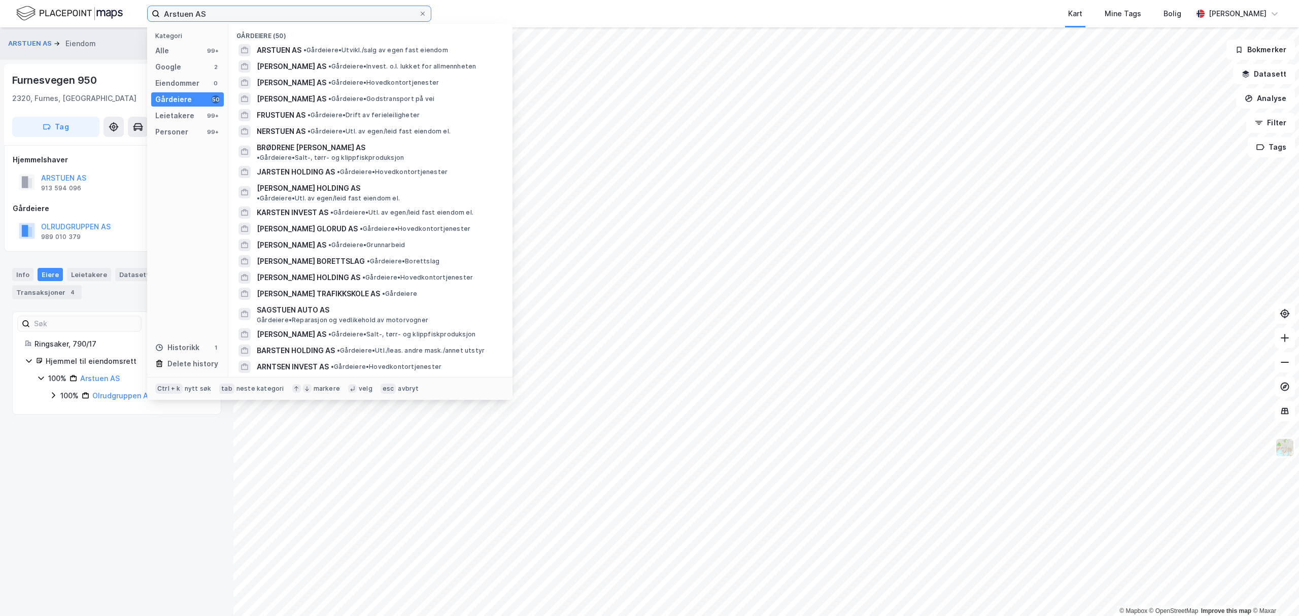
click at [246, 18] on input "Arstuen AS" at bounding box center [289, 13] width 259 height 15
paste input "Nydalsmarka I"
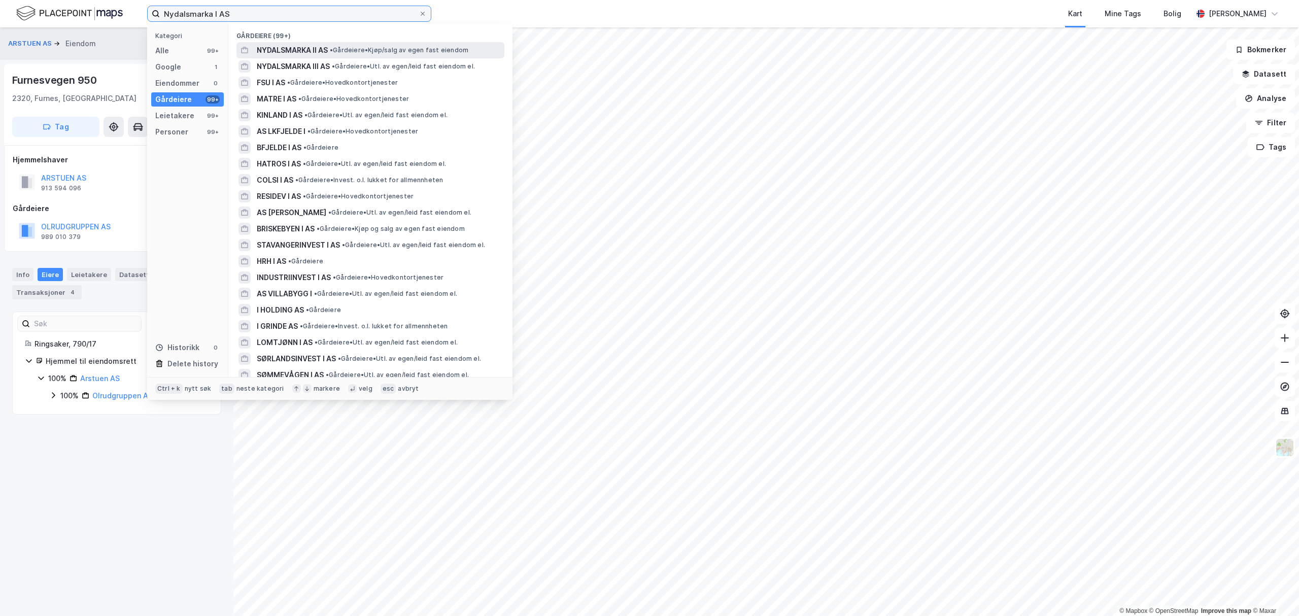
type input "Nydalsmarka I AS"
click at [287, 51] on span "NYDALSMARKA II AS" at bounding box center [292, 50] width 71 height 12
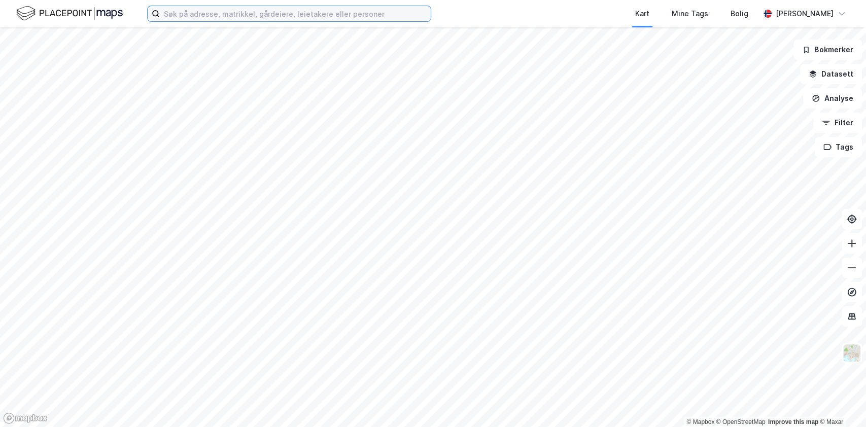
click at [271, 10] on input at bounding box center [295, 13] width 271 height 15
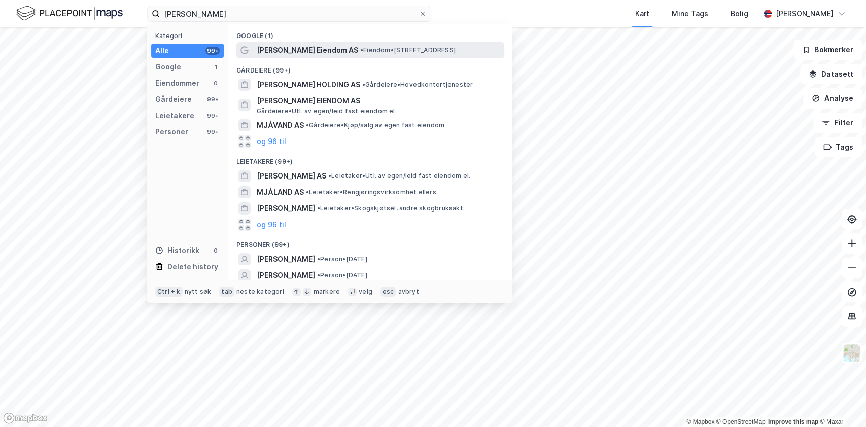
click at [308, 51] on span "[PERSON_NAME] Eiendom AS" at bounding box center [307, 50] width 101 height 12
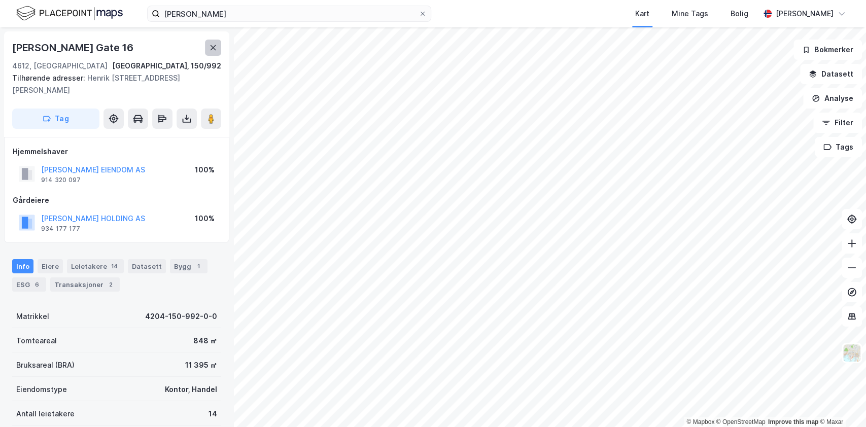
click at [211, 47] on icon at bounding box center [213, 48] width 8 height 8
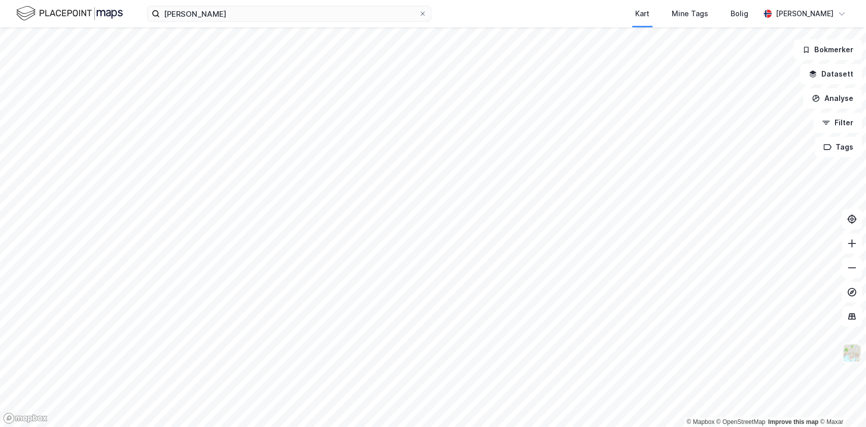
click at [852, 356] on img at bounding box center [851, 352] width 19 height 19
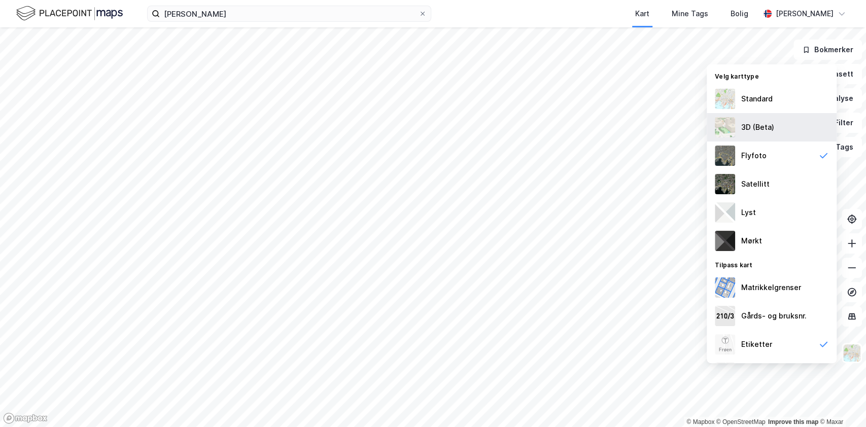
click at [759, 120] on div "3D (Beta)" at bounding box center [772, 127] width 130 height 28
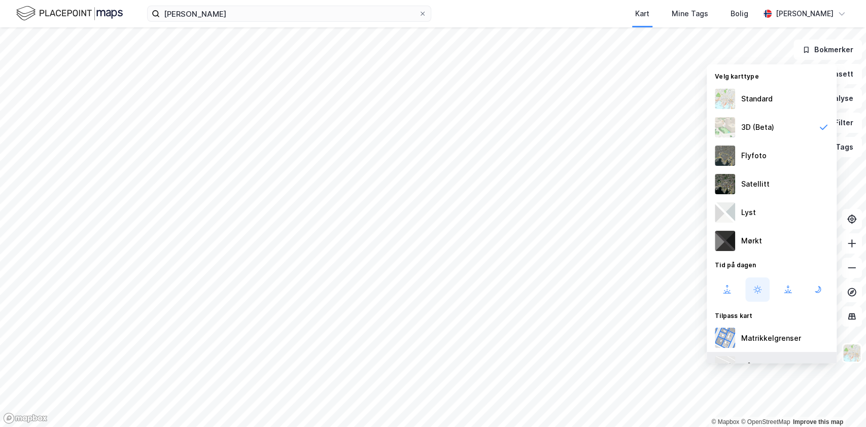
scroll to position [76, 0]
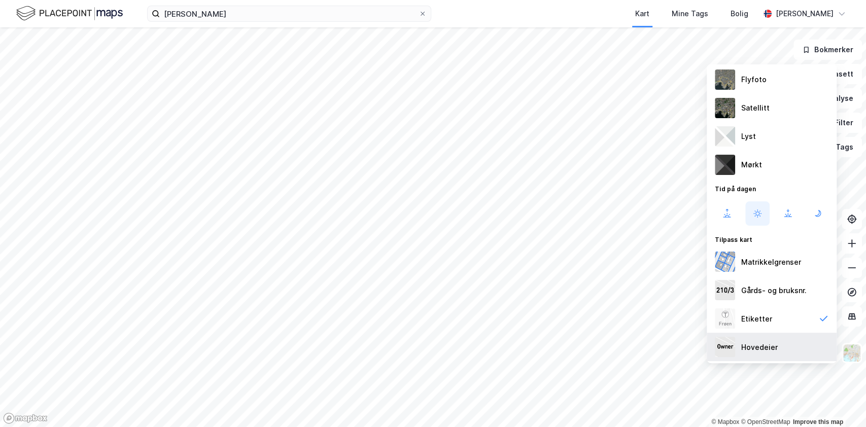
click at [758, 345] on div "Hovedeier" at bounding box center [759, 347] width 37 height 12
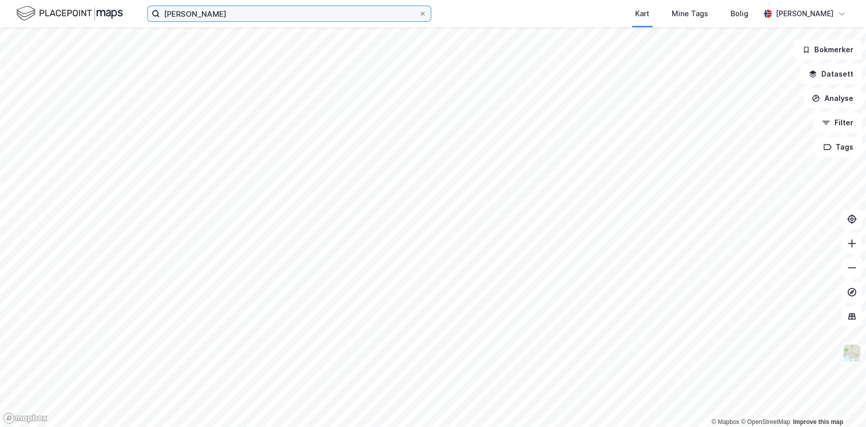
click at [220, 13] on input "invar mjåland" at bounding box center [289, 13] width 259 height 15
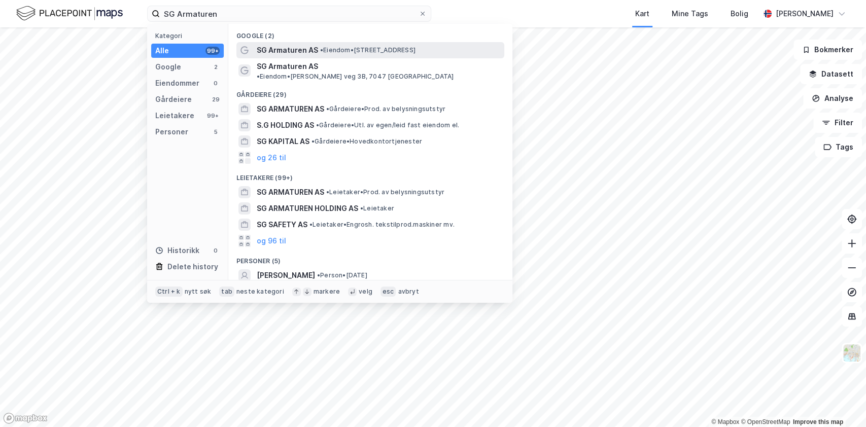
click at [332, 53] on span "• Eiendom • Skytterheia 25, 4790 Lillesand" at bounding box center [367, 50] width 95 height 8
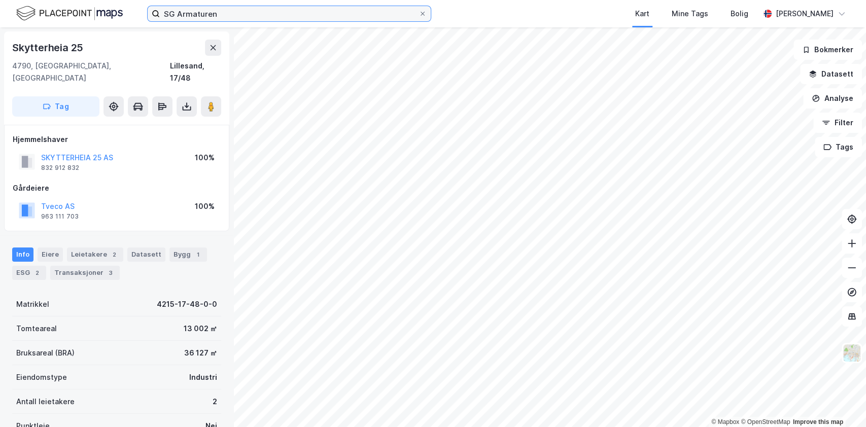
click at [225, 15] on input "SG Armaturen" at bounding box center [289, 13] width 259 height 15
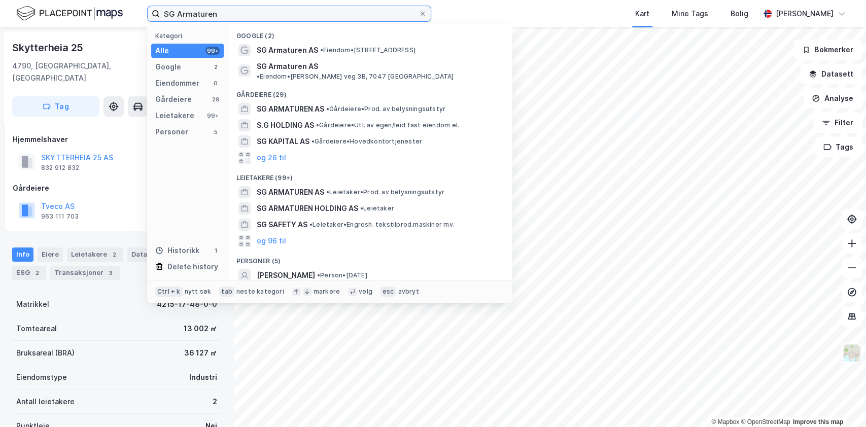
paste input "Gunvaldsen & Sønn AS"
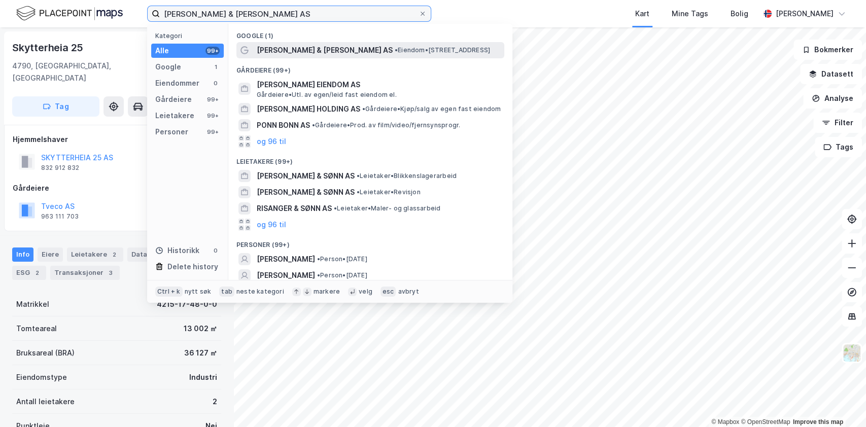
type input "Gunvaldsen & Sønn AS"
click at [303, 48] on span "Gunvaldsen & Sønn AS" at bounding box center [325, 50] width 136 height 12
